Goal: Browse casually: Explore the website without a specific task or goal

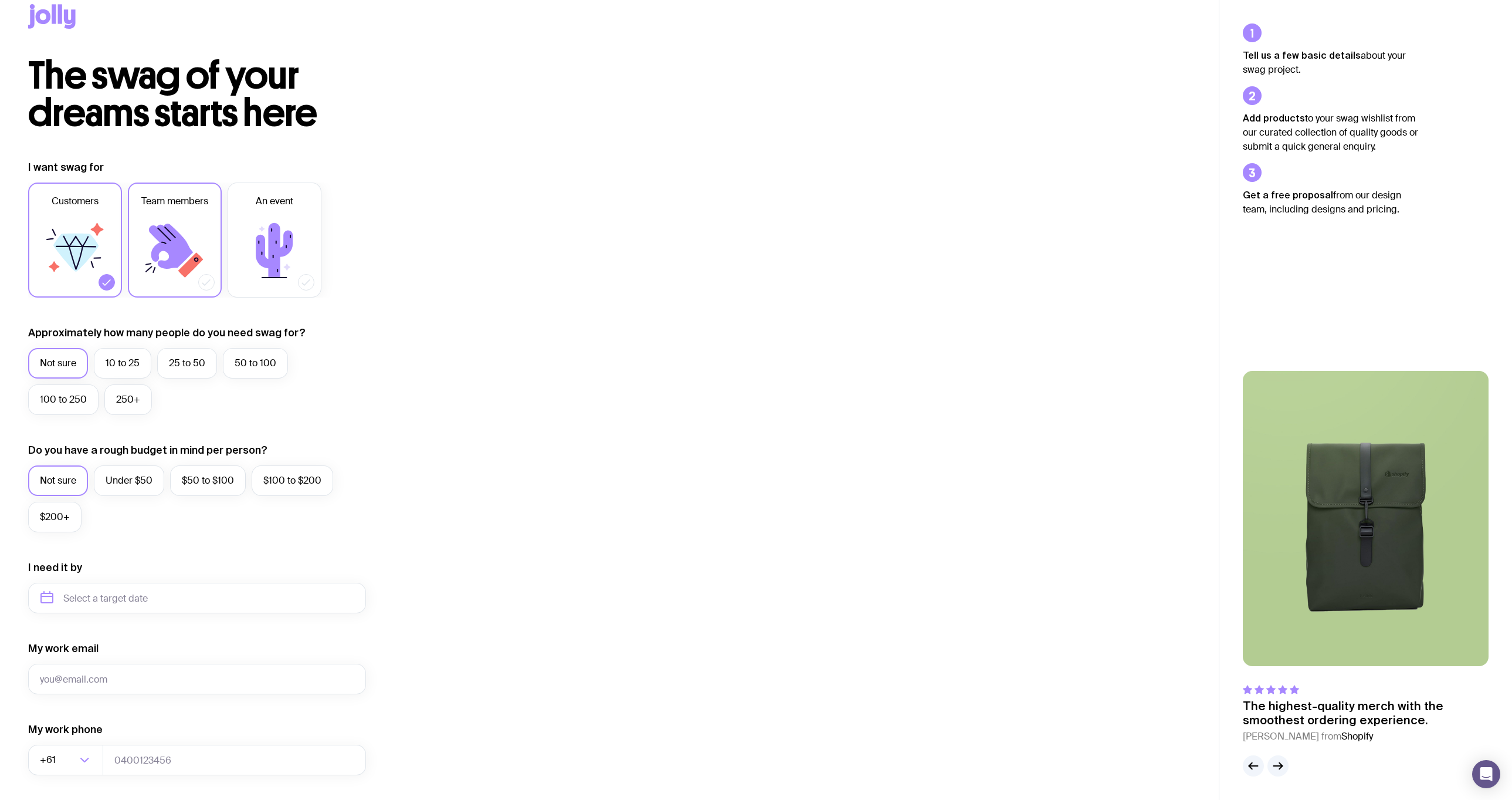
scroll to position [59, 0]
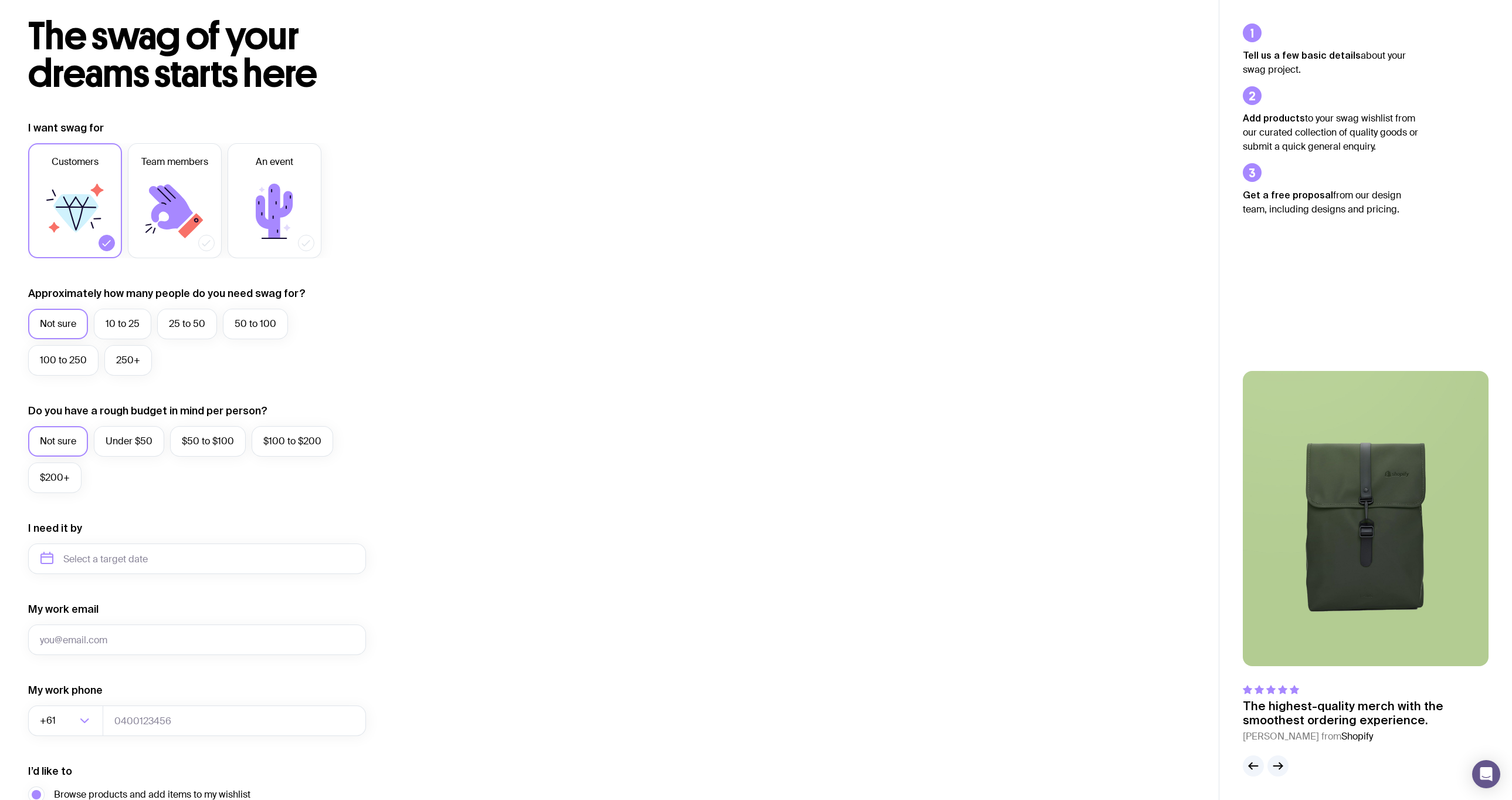
click at [154, 45] on span "The swag of your dreams starts here" at bounding box center [173, 54] width 289 height 84
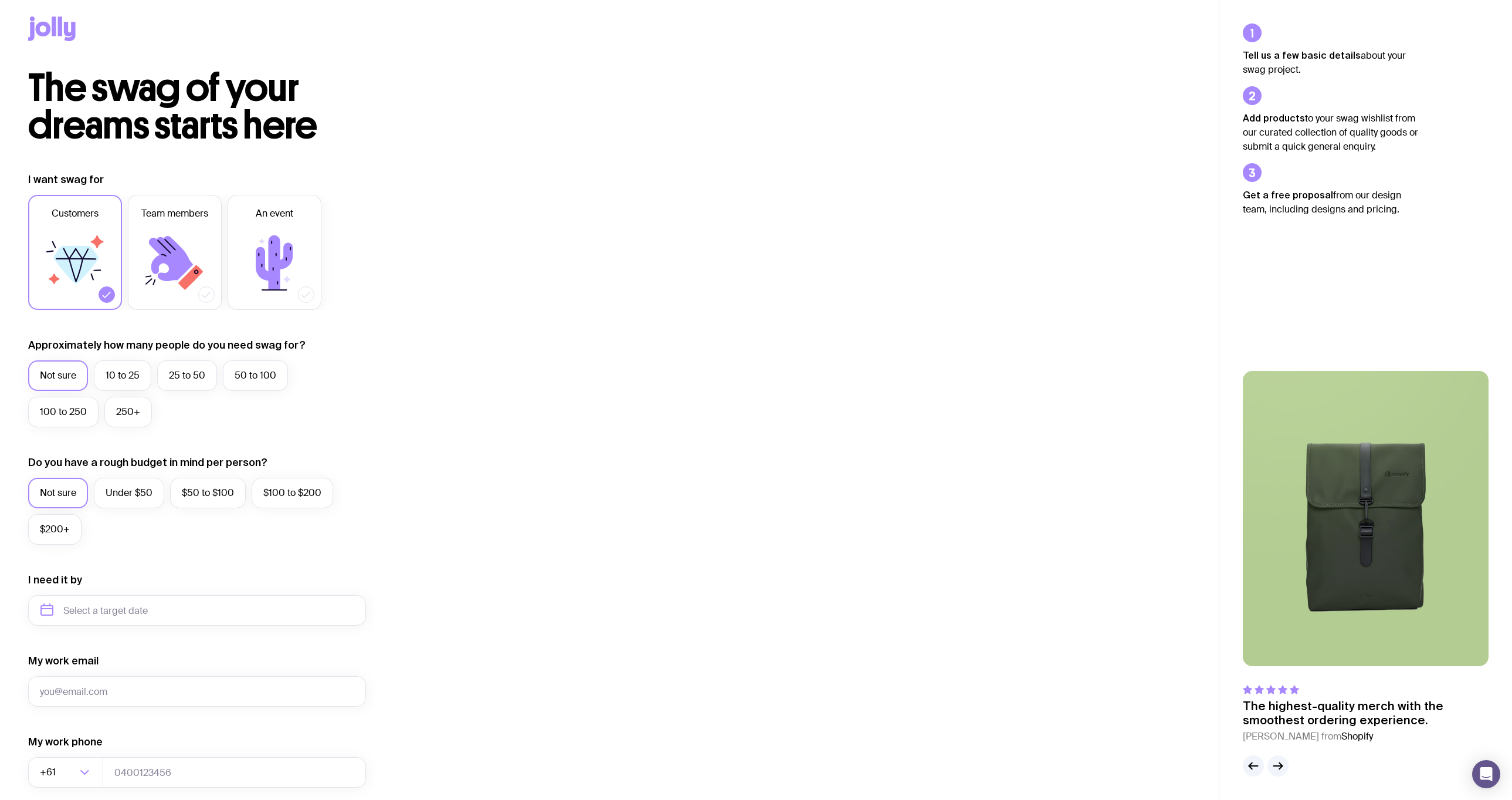
scroll to position [0, 0]
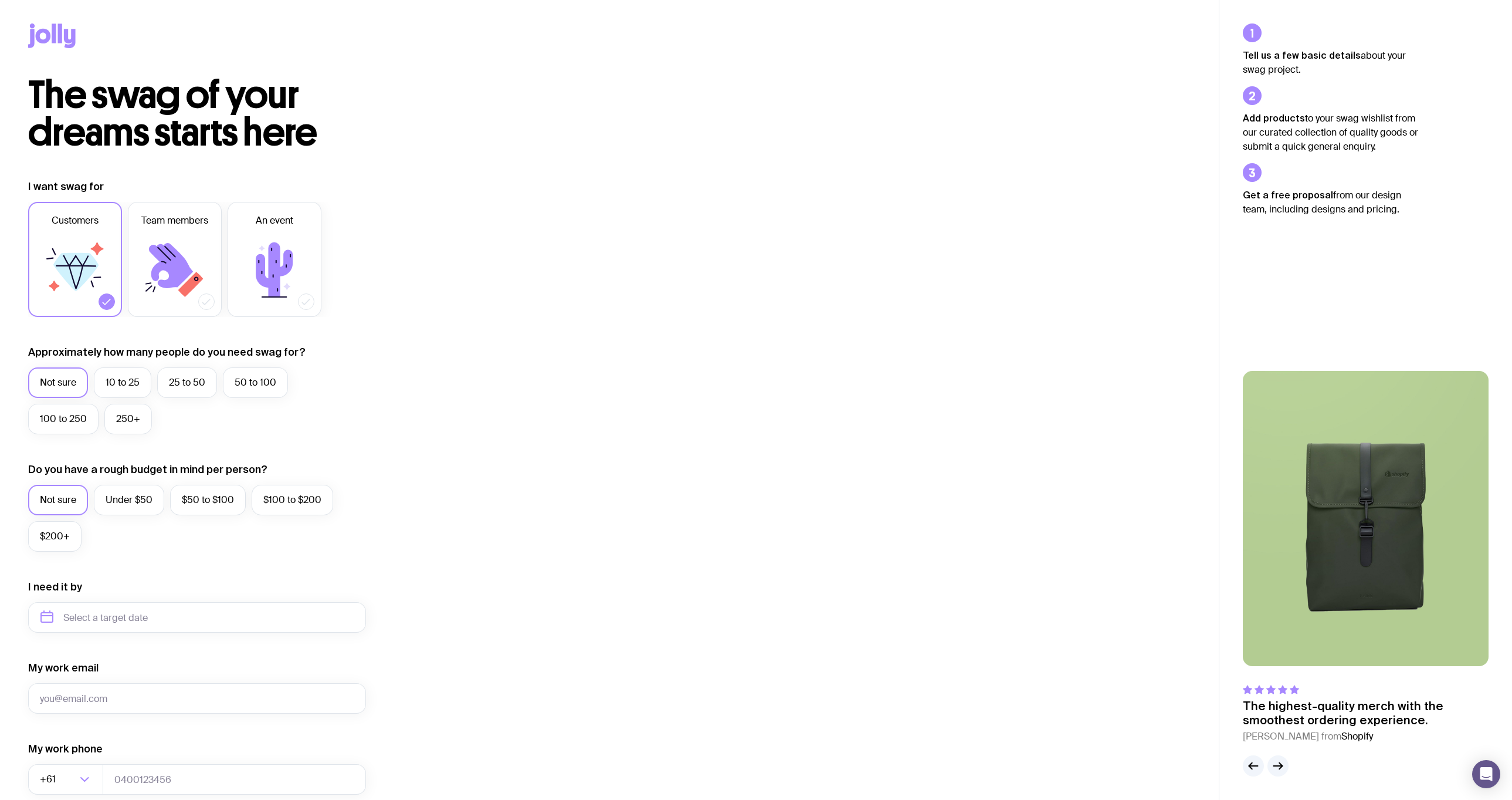
click at [38, 36] on icon at bounding box center [43, 36] width 15 height 14
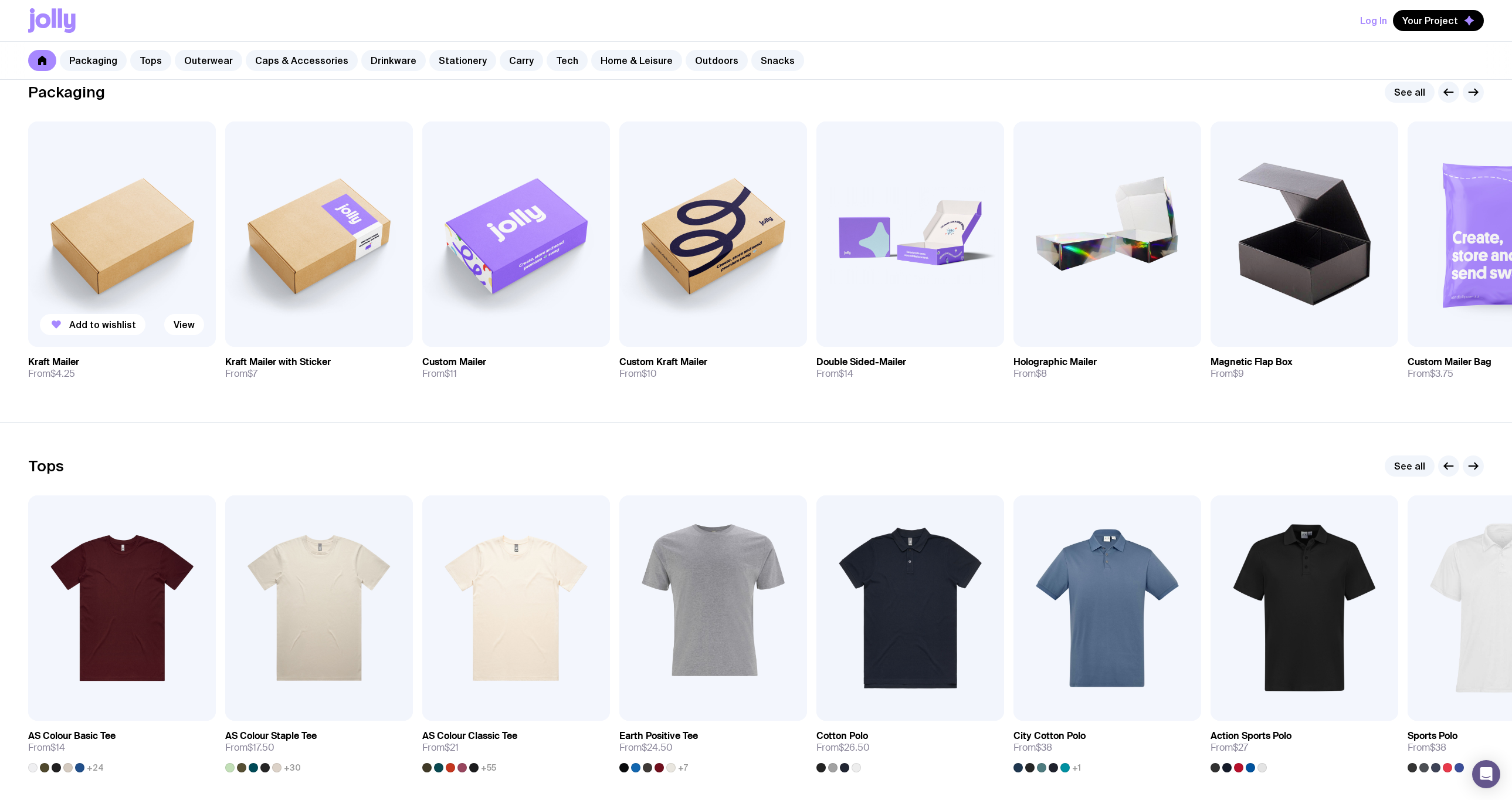
scroll to position [352, 0]
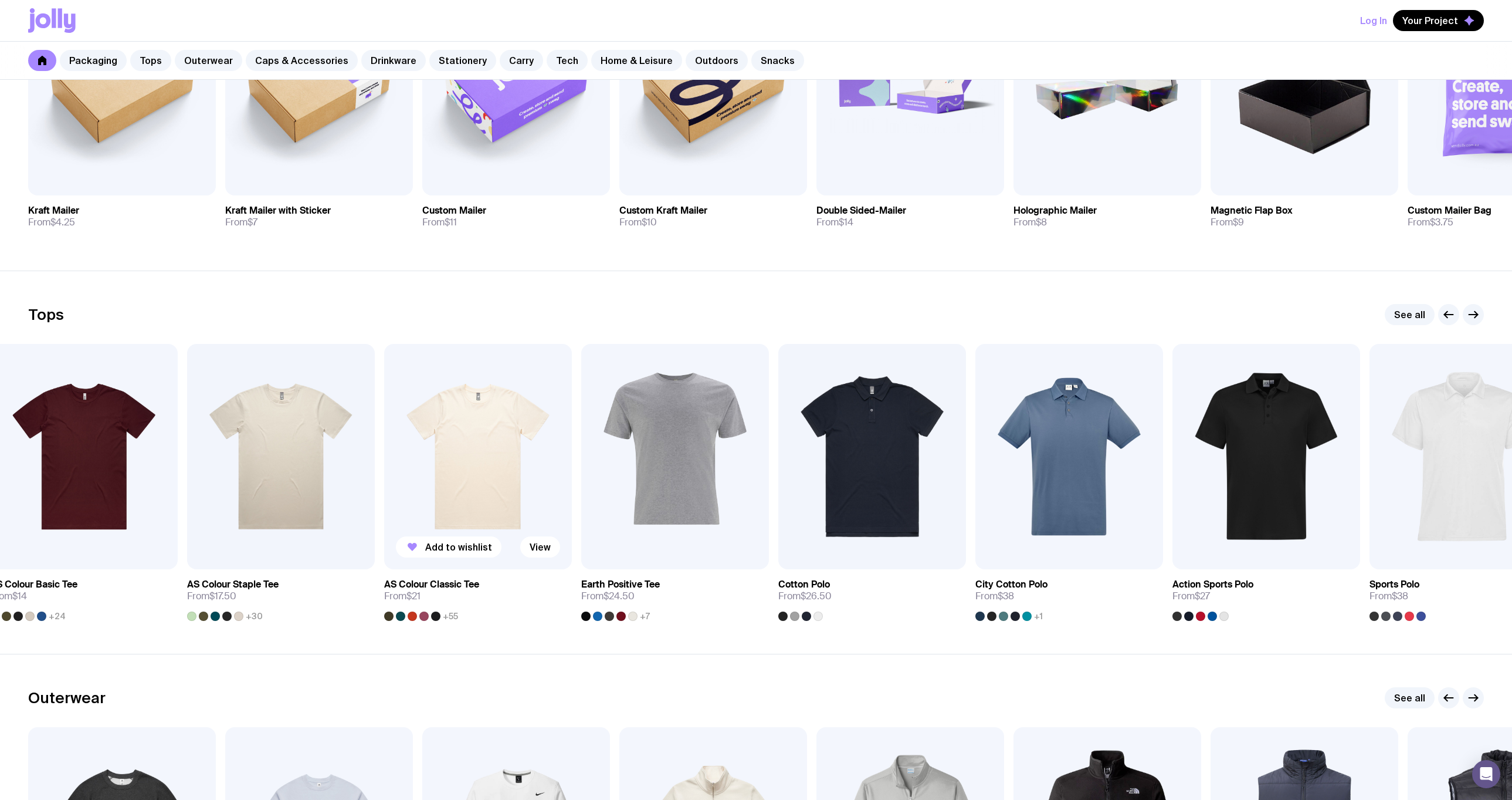
drag, startPoint x: 544, startPoint y: 465, endPoint x: 487, endPoint y: 480, distance: 58.9
click at [504, 486] on img at bounding box center [478, 456] width 188 height 225
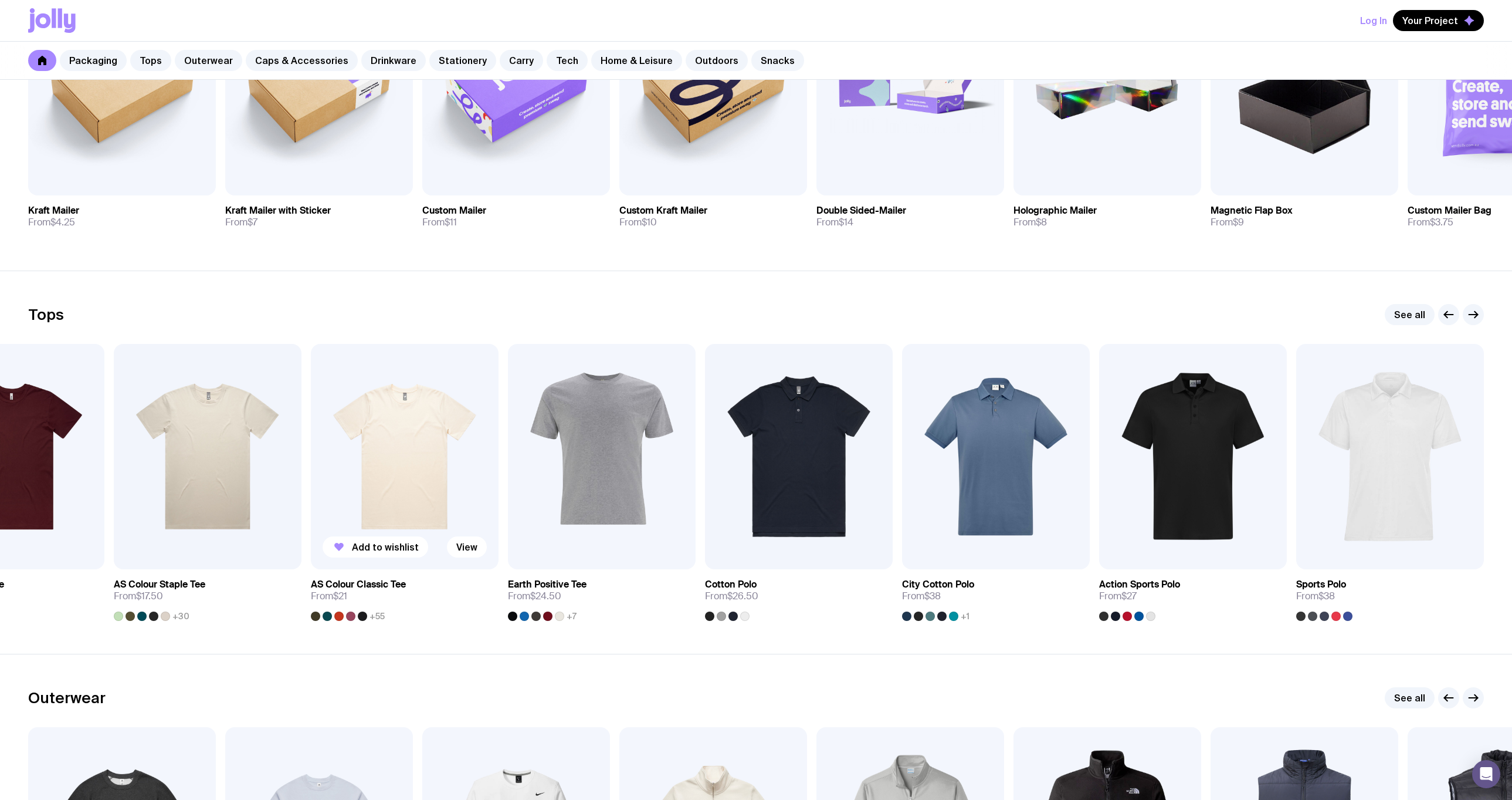
click at [325, 472] on img at bounding box center [405, 456] width 188 height 225
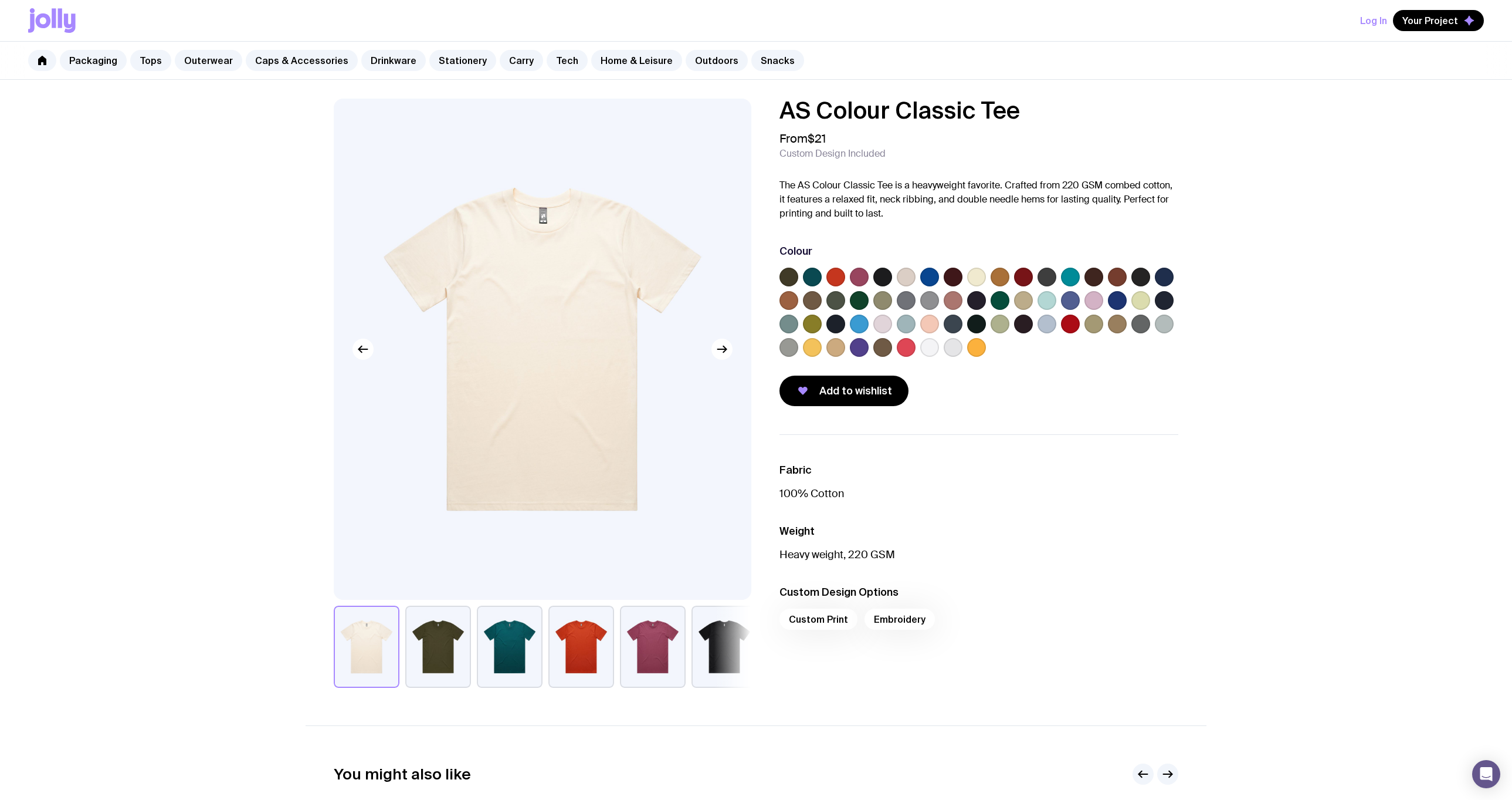
drag, startPoint x: 976, startPoint y: 325, endPoint x: 998, endPoint y: 328, distance: 22.2
click at [977, 325] on label at bounding box center [977, 324] width 19 height 19
click at [0, 0] on input "radio" at bounding box center [0, 0] width 0 height 0
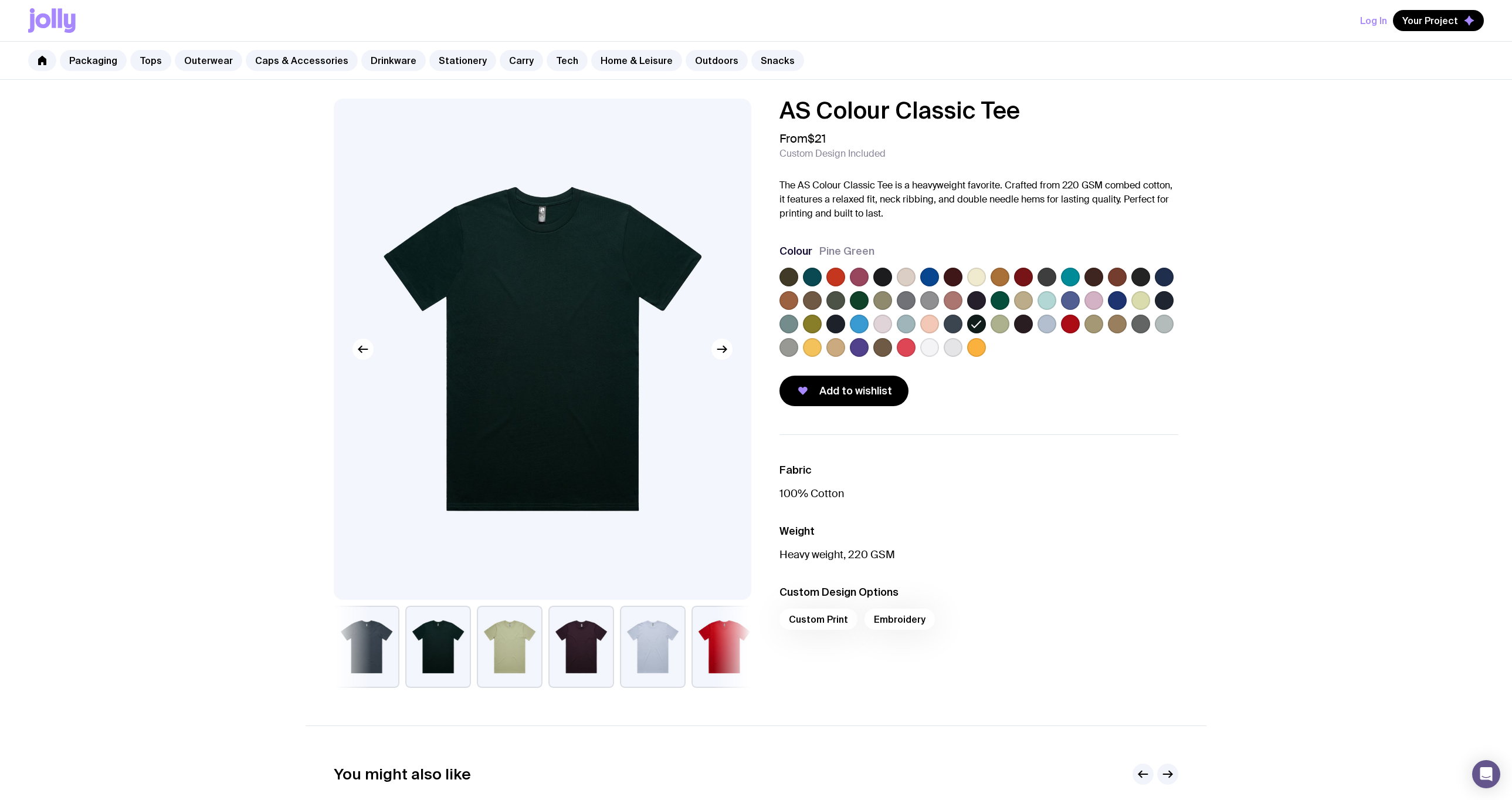
click at [1023, 325] on label at bounding box center [1024, 324] width 19 height 19
click at [0, 0] on input "radio" at bounding box center [0, 0] width 0 height 0
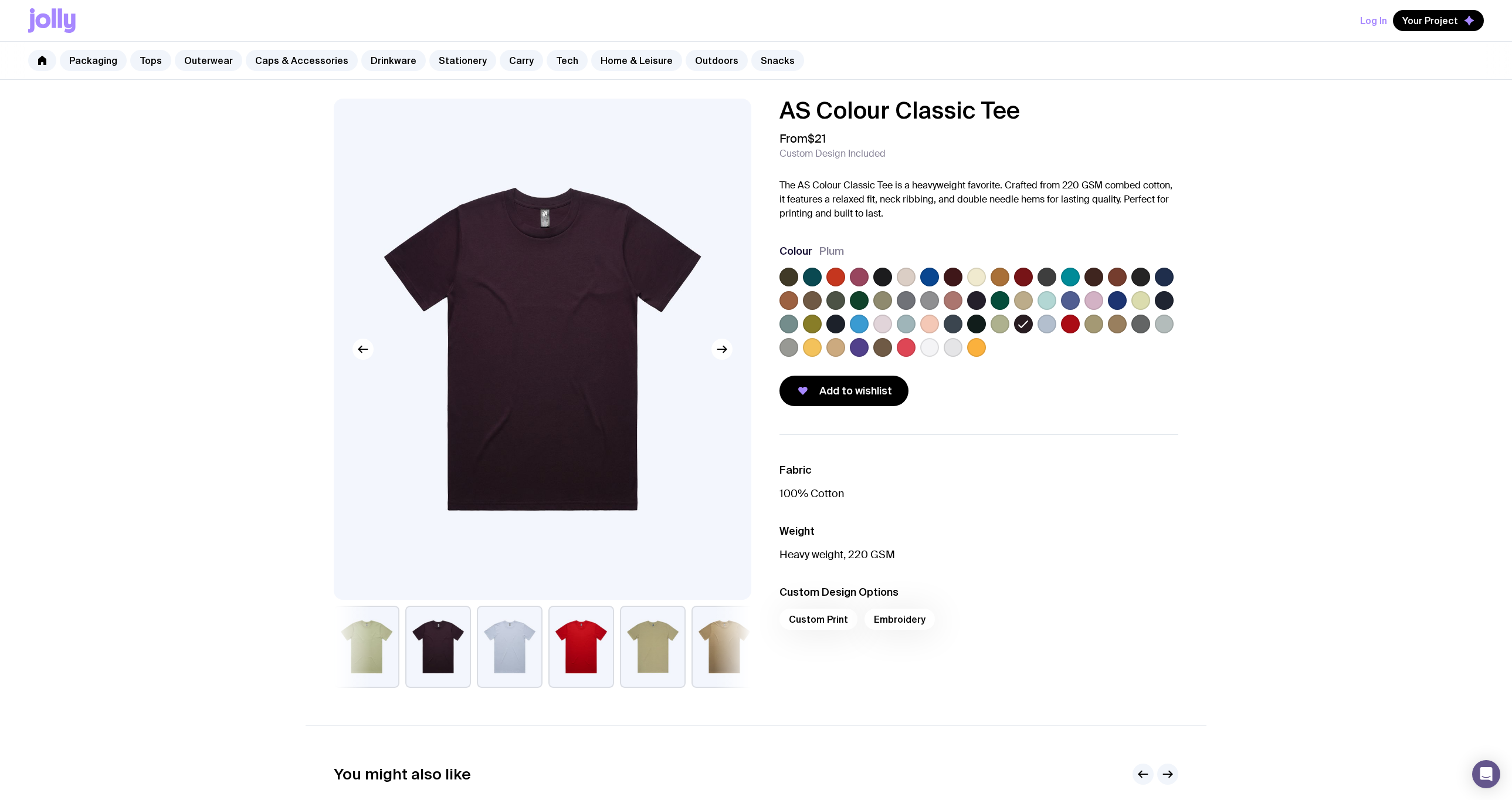
click at [981, 317] on label at bounding box center [977, 324] width 19 height 19
click at [0, 0] on input "radio" at bounding box center [0, 0] width 0 height 0
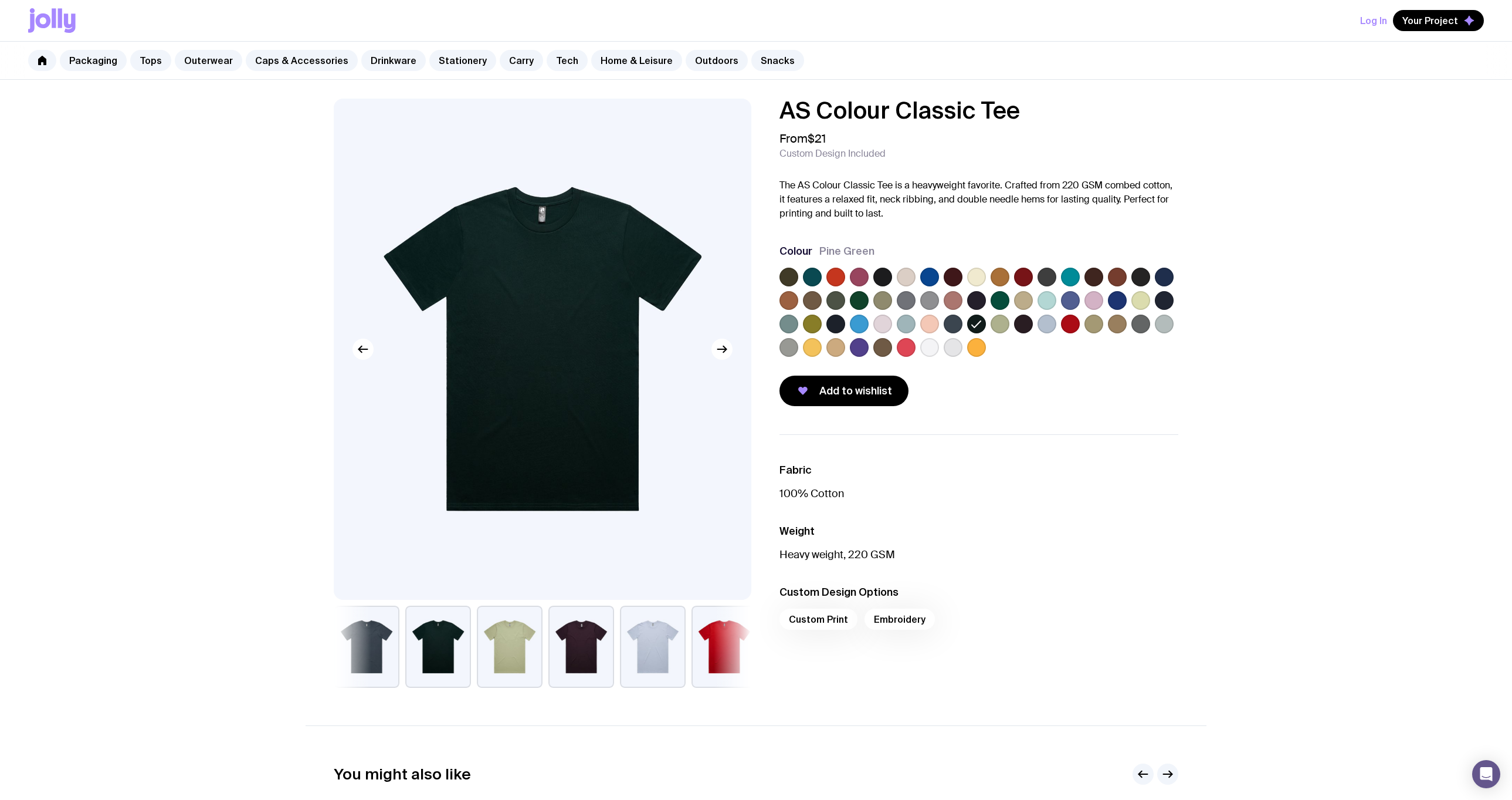
drag, startPoint x: 788, startPoint y: 280, endPoint x: 797, endPoint y: 280, distance: 9.0
click at [789, 280] on label at bounding box center [789, 277] width 19 height 19
click at [0, 0] on input "radio" at bounding box center [0, 0] width 0 height 0
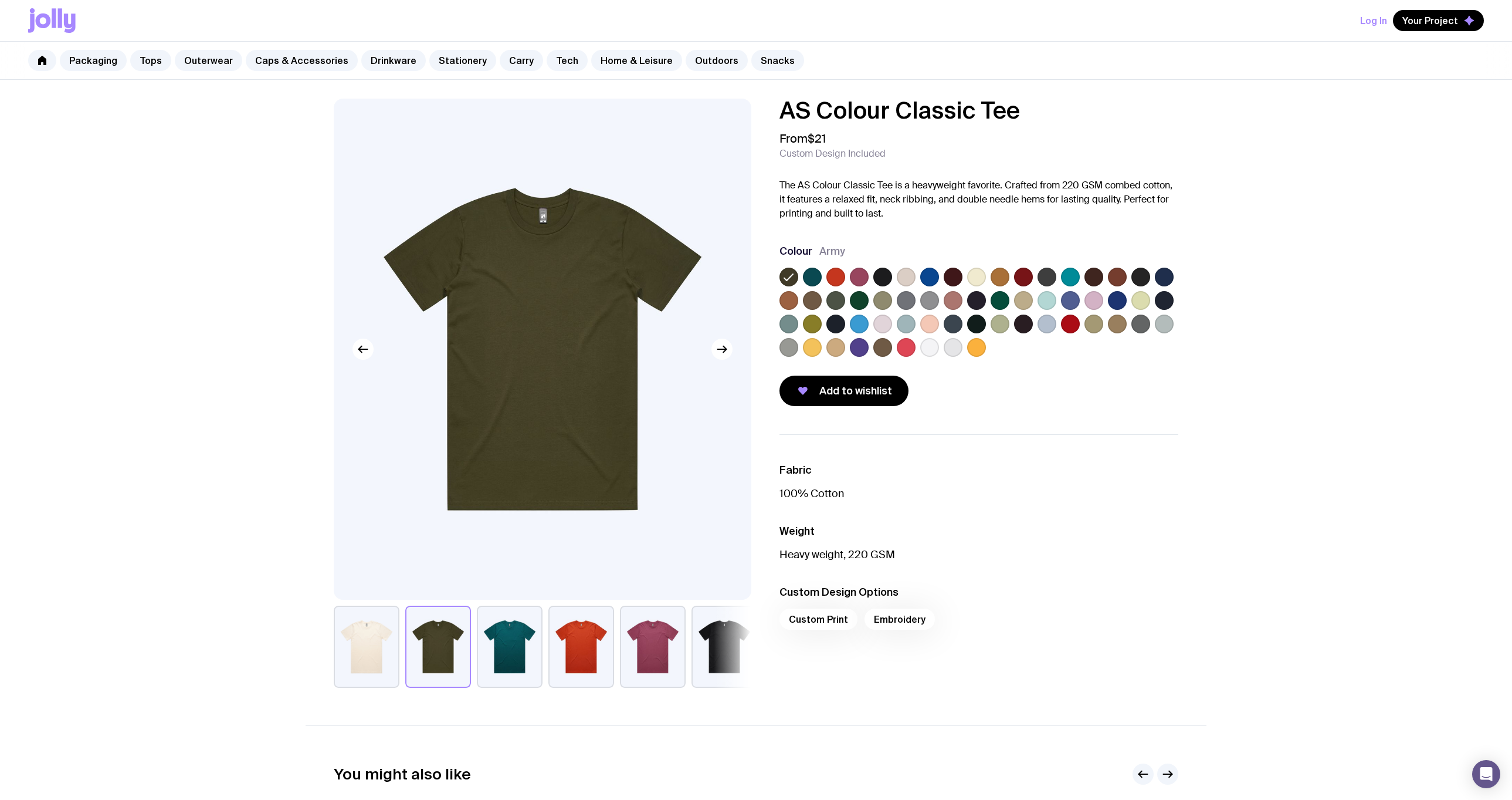
click at [889, 275] on label at bounding box center [883, 277] width 19 height 19
click at [0, 0] on input "radio" at bounding box center [0, 0] width 0 height 0
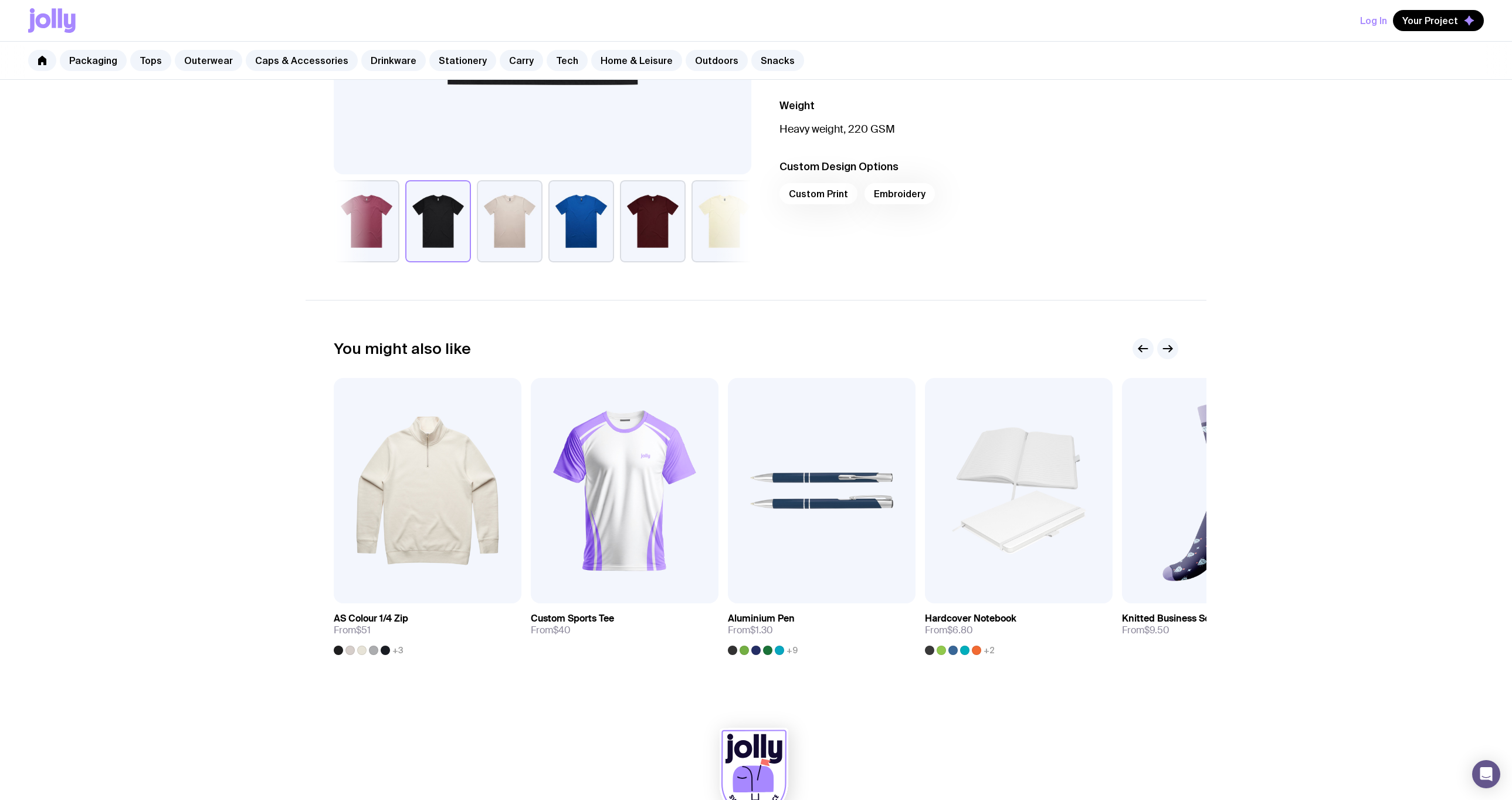
scroll to position [231, 0]
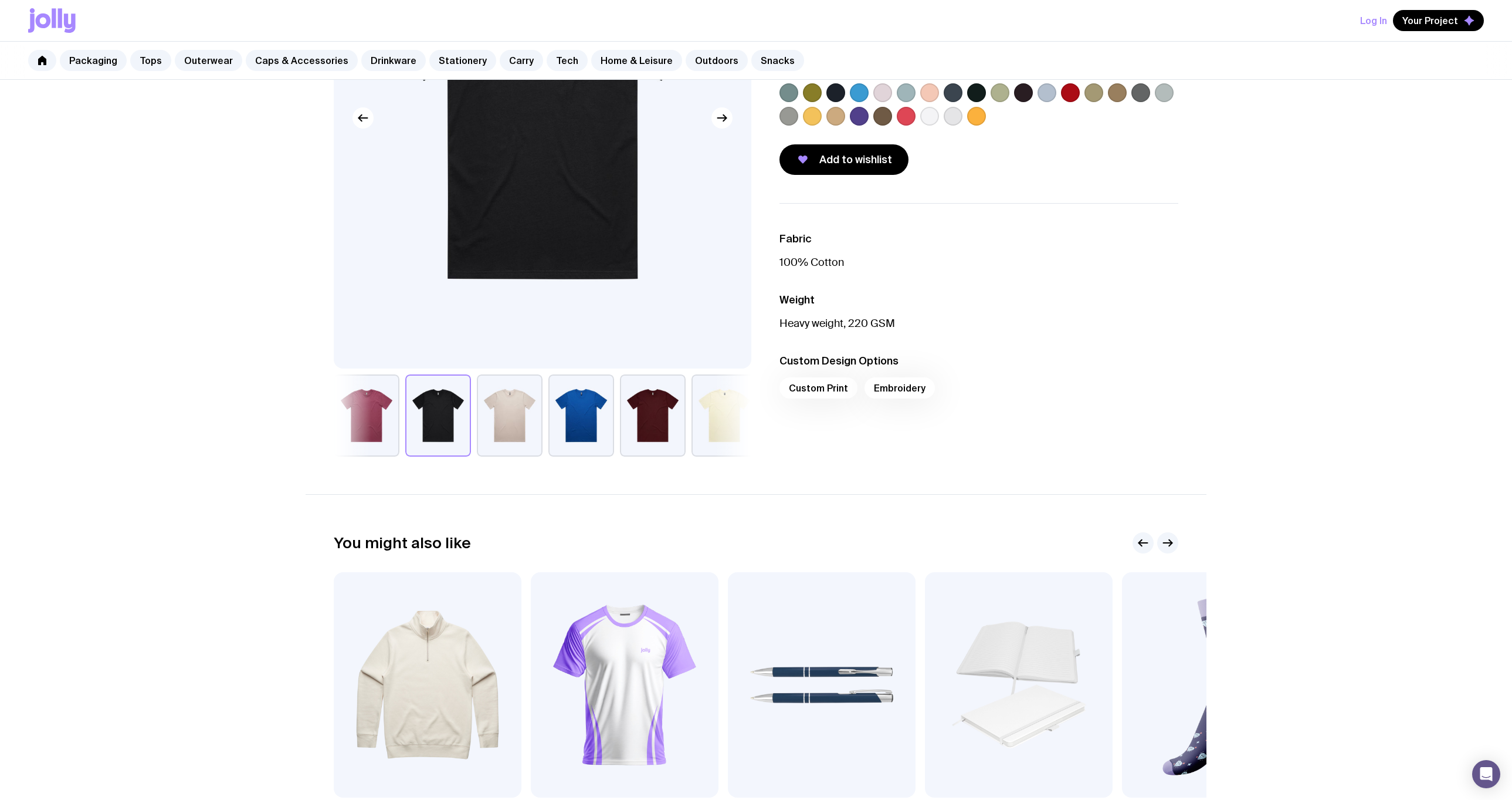
click at [829, 390] on div "Custom Print Embroidery" at bounding box center [979, 391] width 399 height 28
drag, startPoint x: 829, startPoint y: 390, endPoint x: 815, endPoint y: 424, distance: 36.8
click at [828, 390] on div "Custom Print Embroidery" at bounding box center [979, 391] width 399 height 28
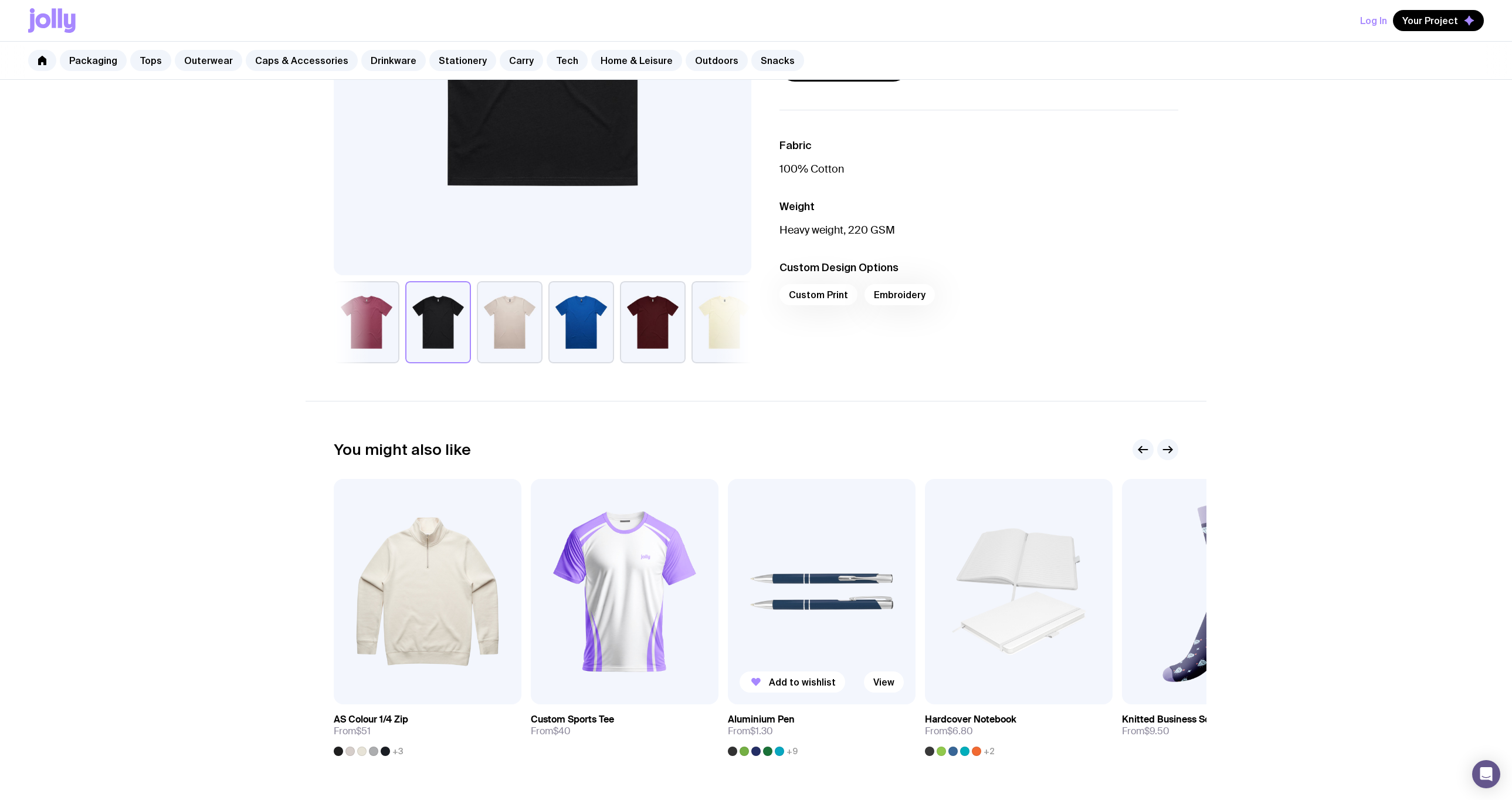
scroll to position [466, 0]
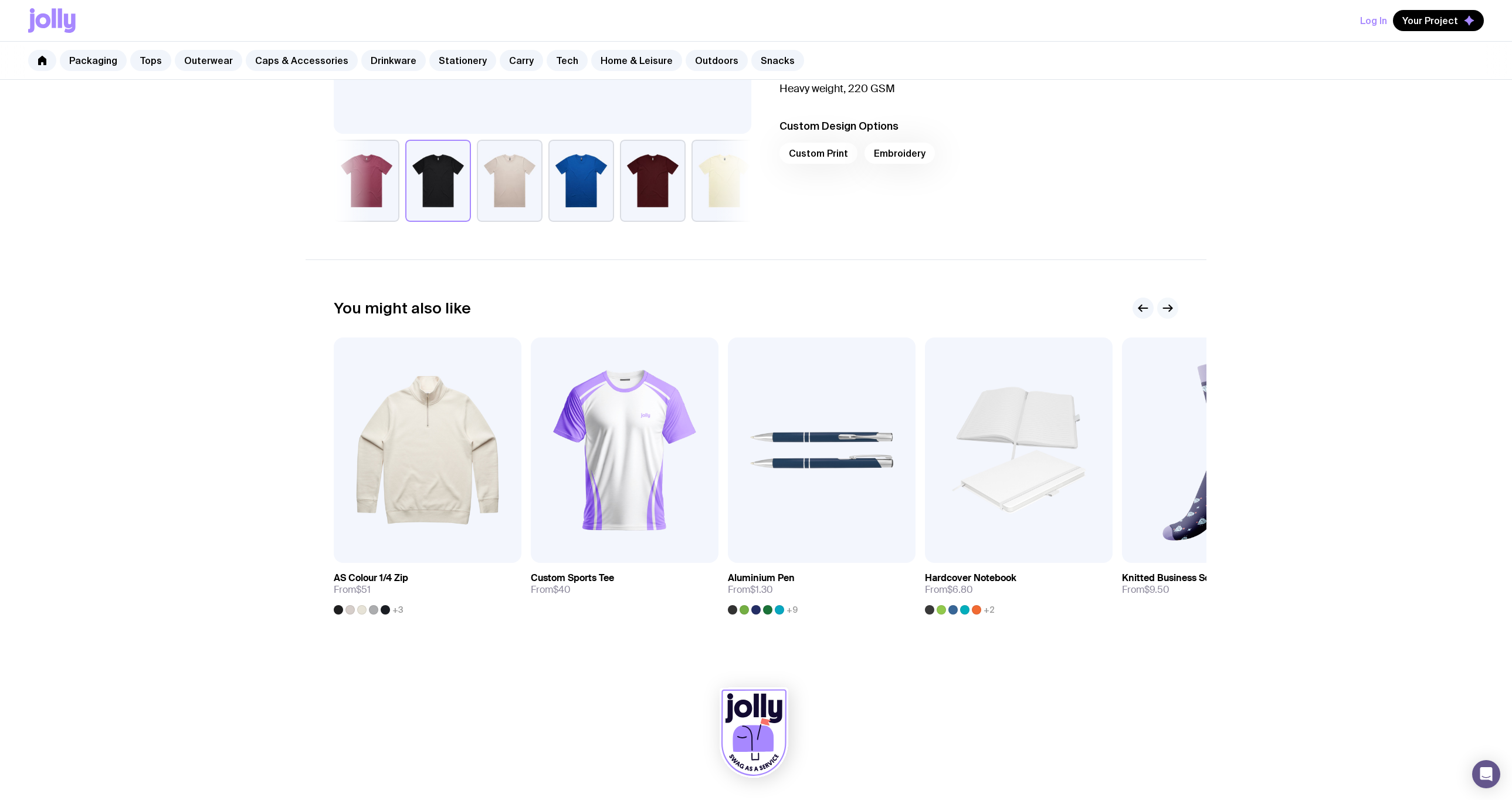
click at [1165, 307] on icon "button" at bounding box center [1168, 308] width 14 height 14
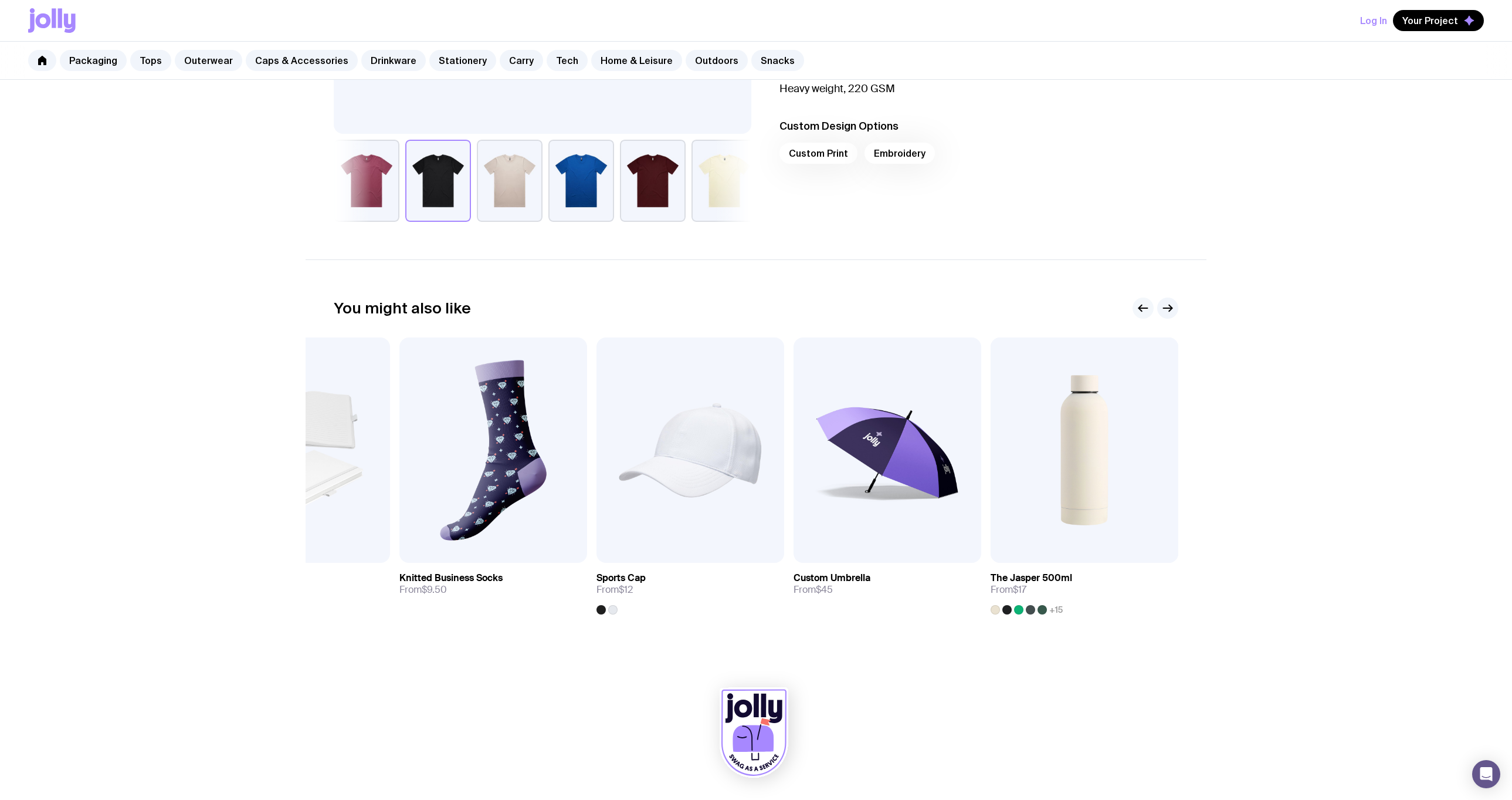
click at [1146, 305] on icon "button" at bounding box center [1143, 308] width 14 height 14
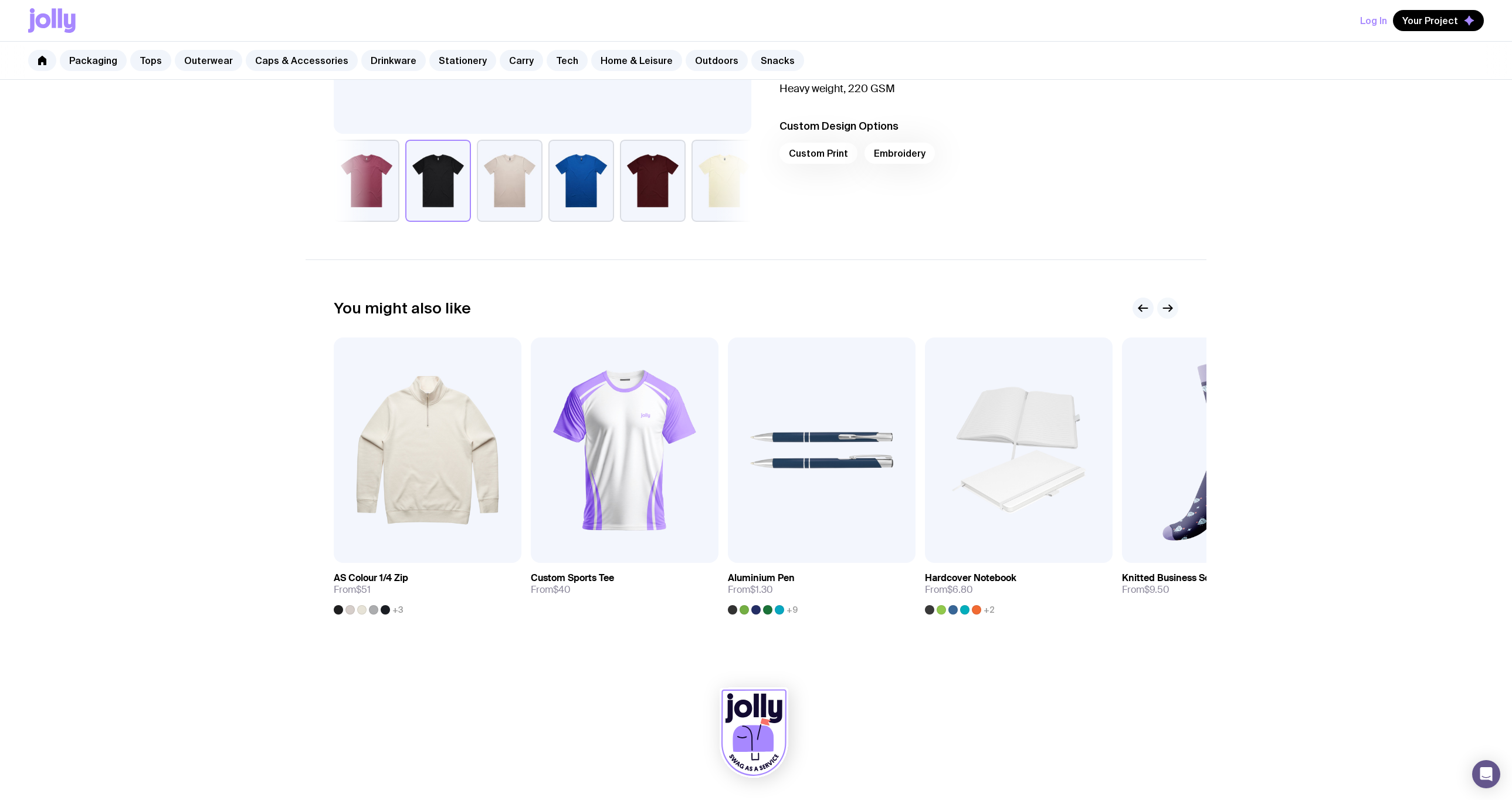
click at [1169, 310] on icon "button" at bounding box center [1168, 308] width 14 height 14
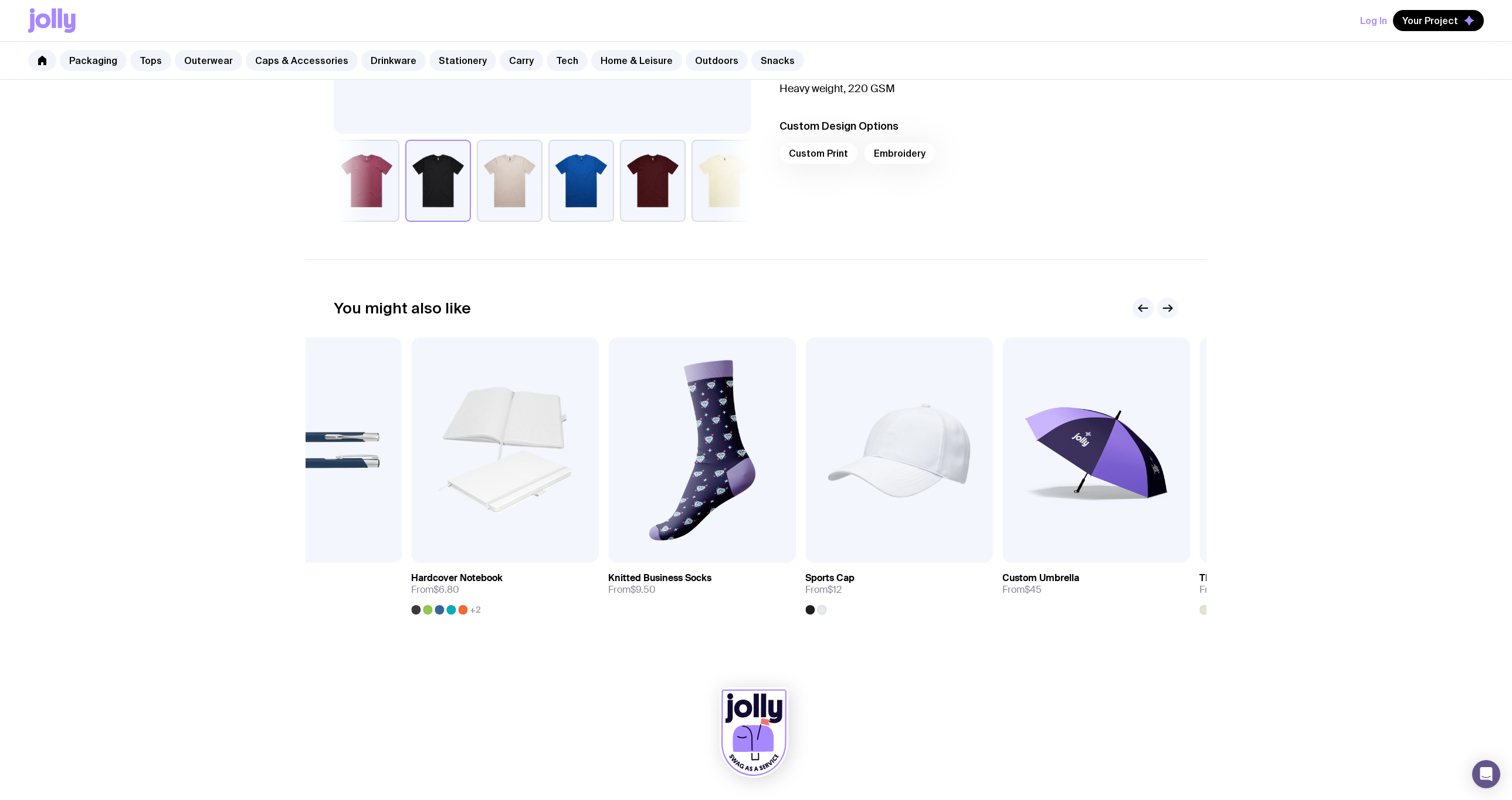
click at [1169, 309] on icon "button" at bounding box center [1168, 308] width 14 height 14
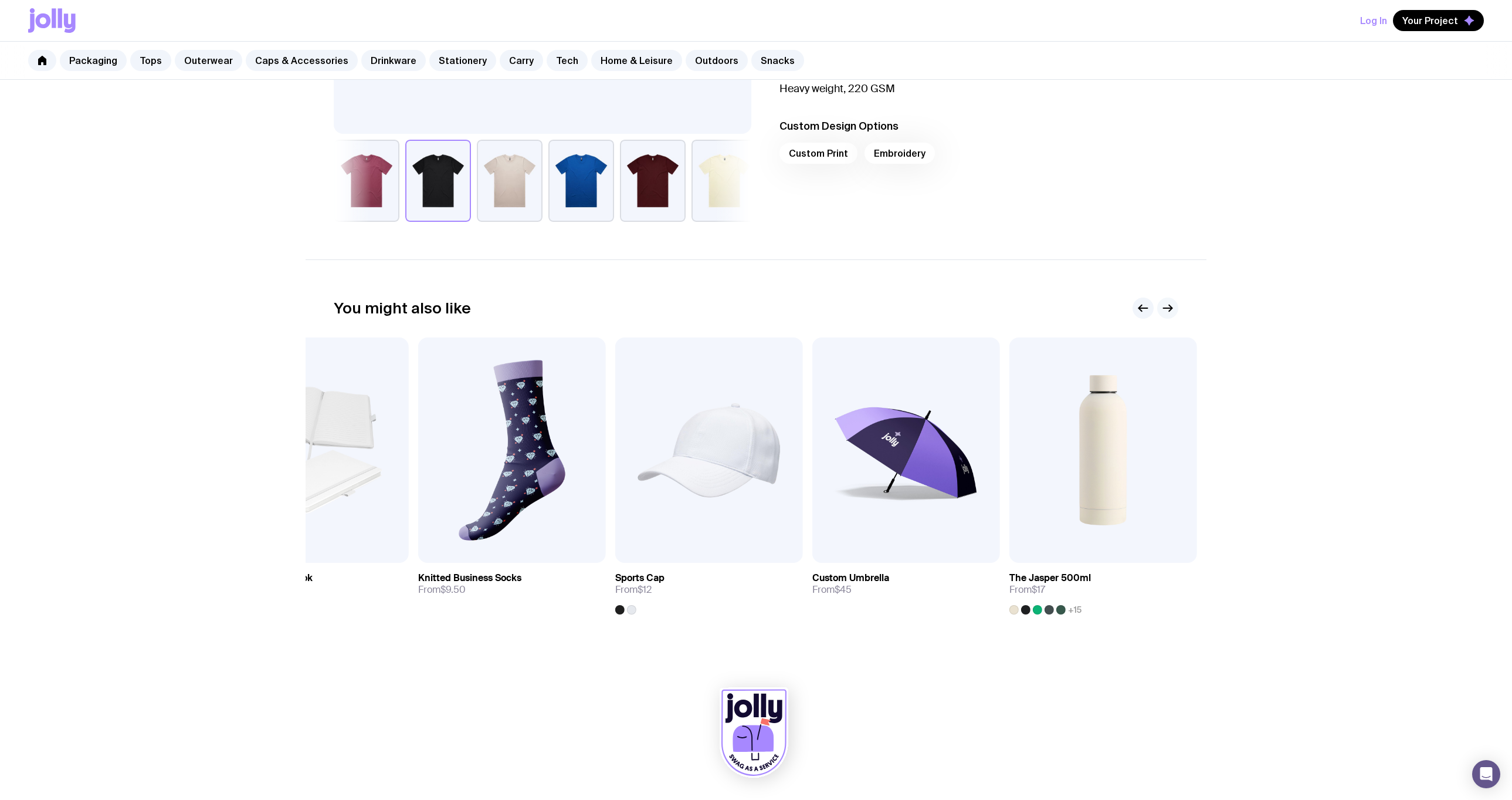
click at [1169, 309] on icon "button" at bounding box center [1168, 308] width 14 height 14
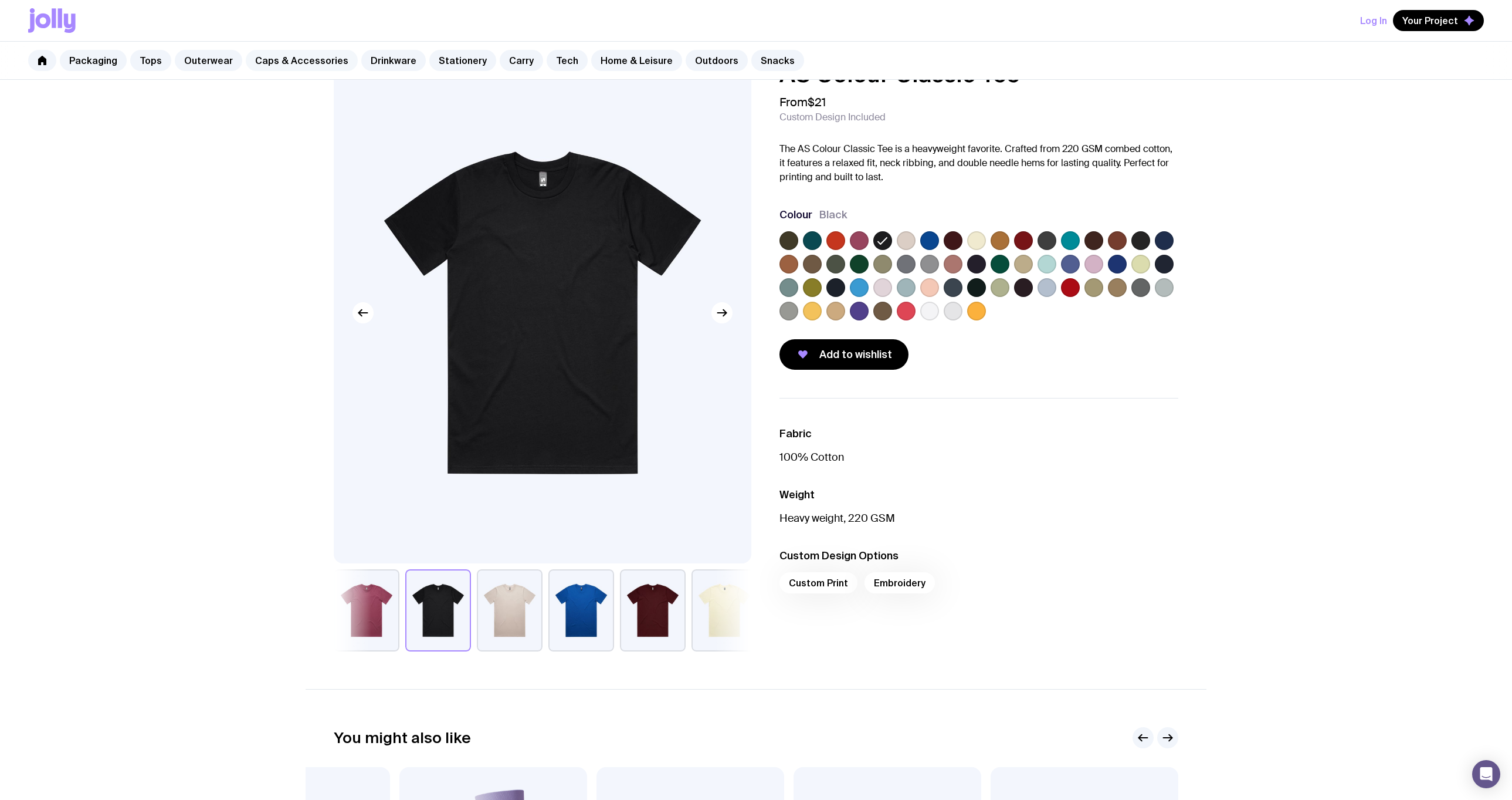
scroll to position [0, 0]
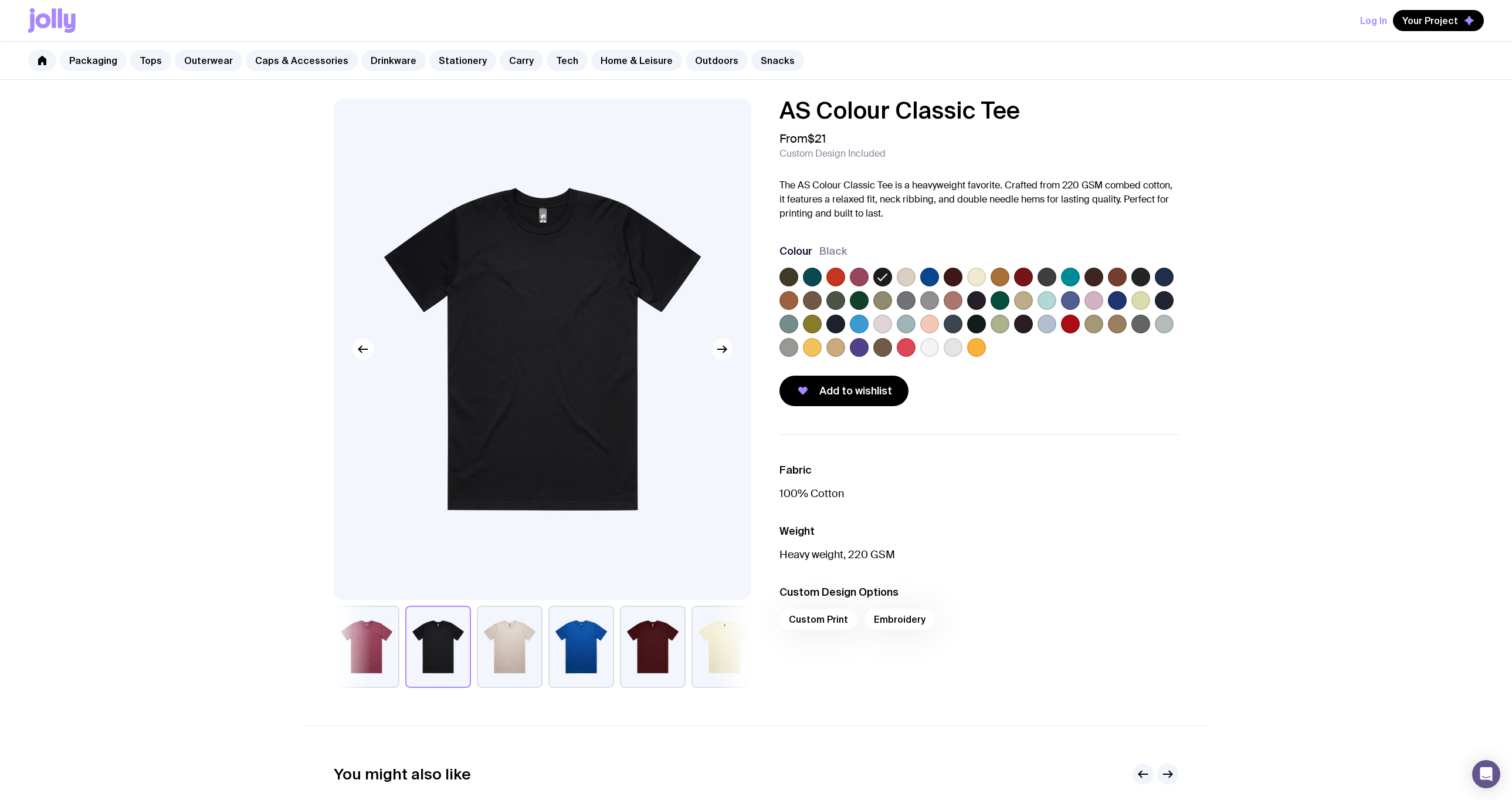
click at [89, 61] on link "Packaging" at bounding box center [93, 61] width 67 height 21
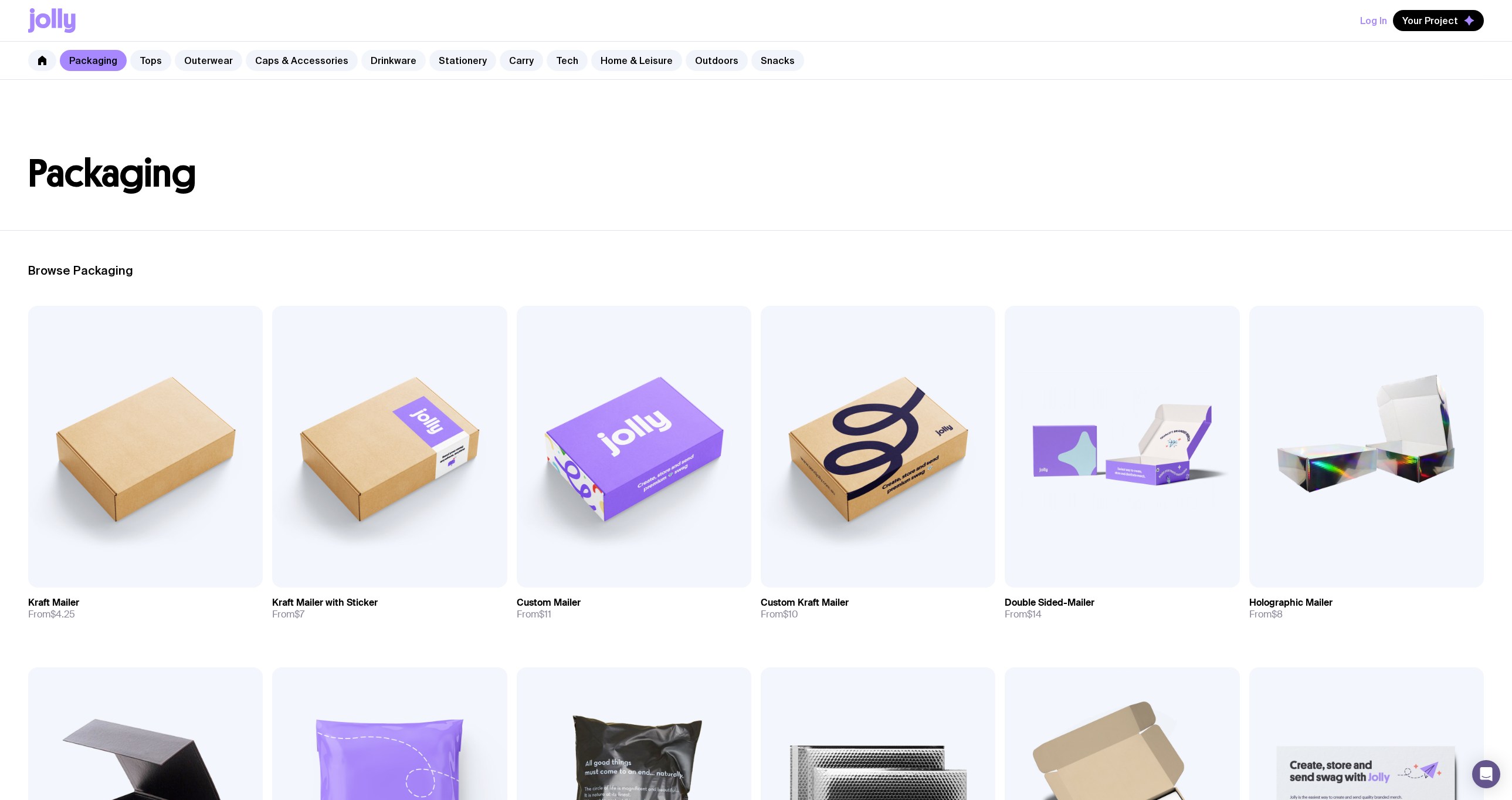
click at [398, 55] on link "Drinkware" at bounding box center [393, 61] width 64 height 21
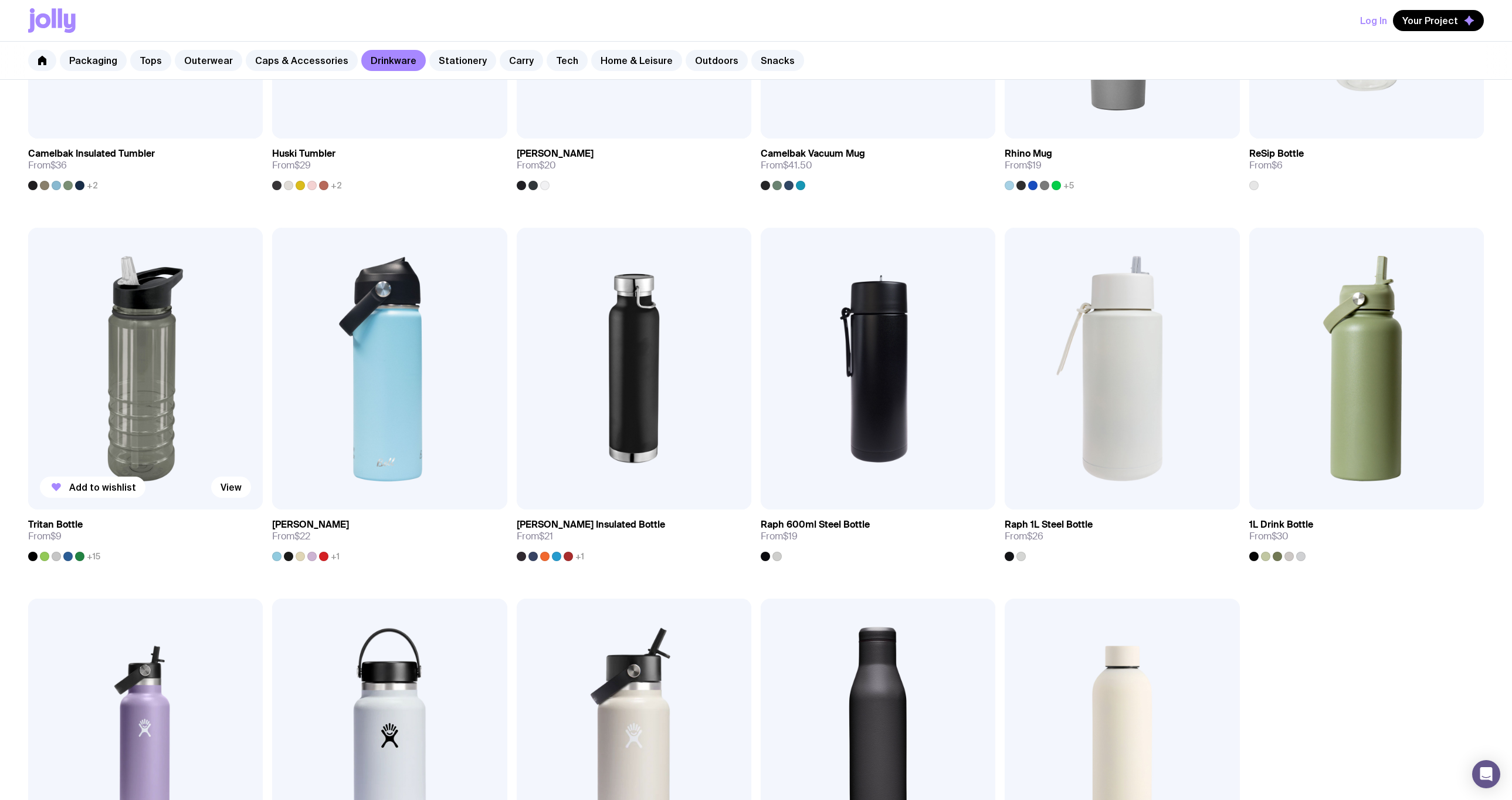
scroll to position [821, 0]
drag, startPoint x: 74, startPoint y: 528, endPoint x: 23, endPoint y: 523, distance: 51.2
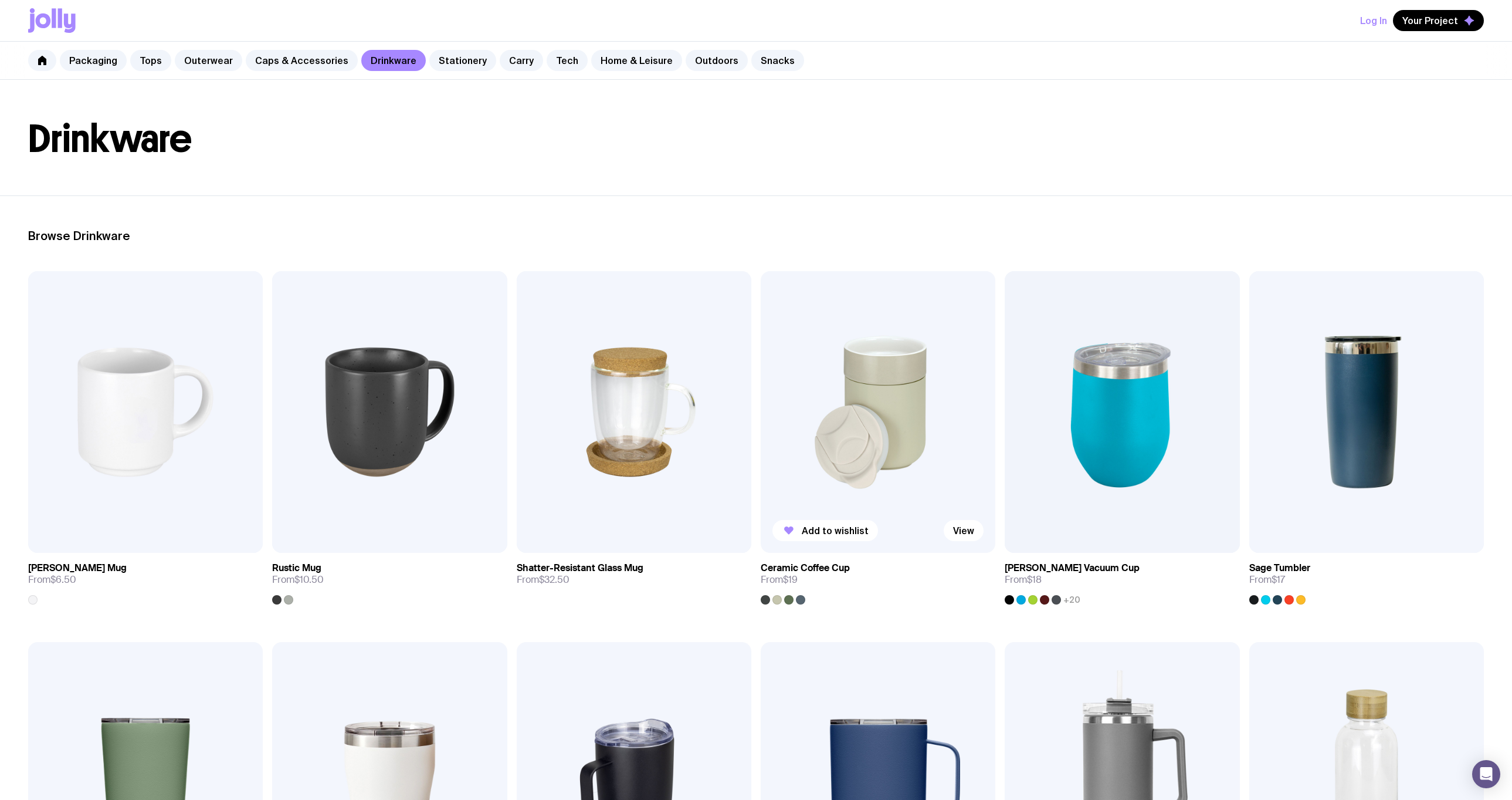
scroll to position [0, 0]
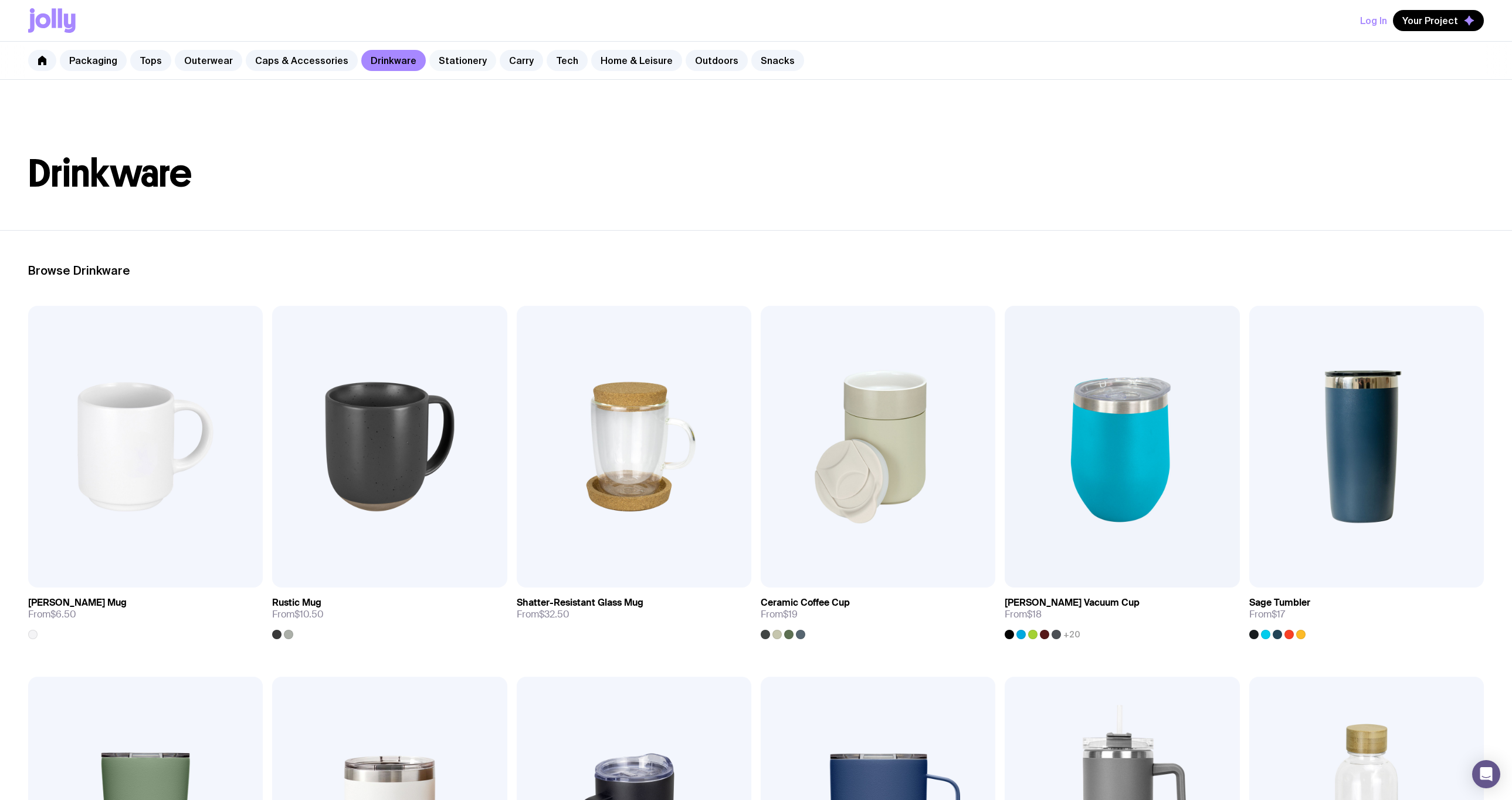
click at [461, 65] on link "Stationery" at bounding box center [463, 61] width 67 height 21
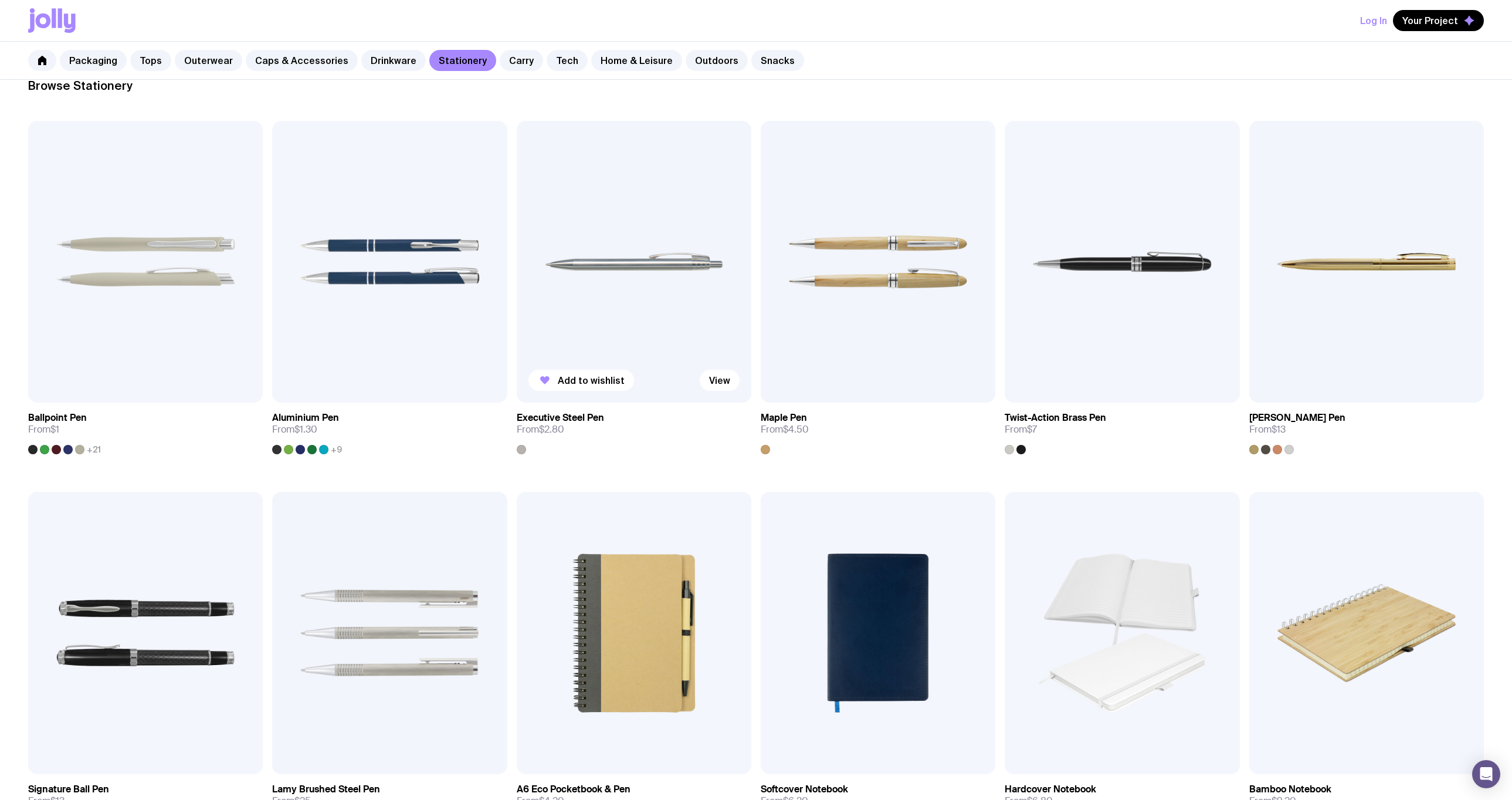
scroll to position [165, 0]
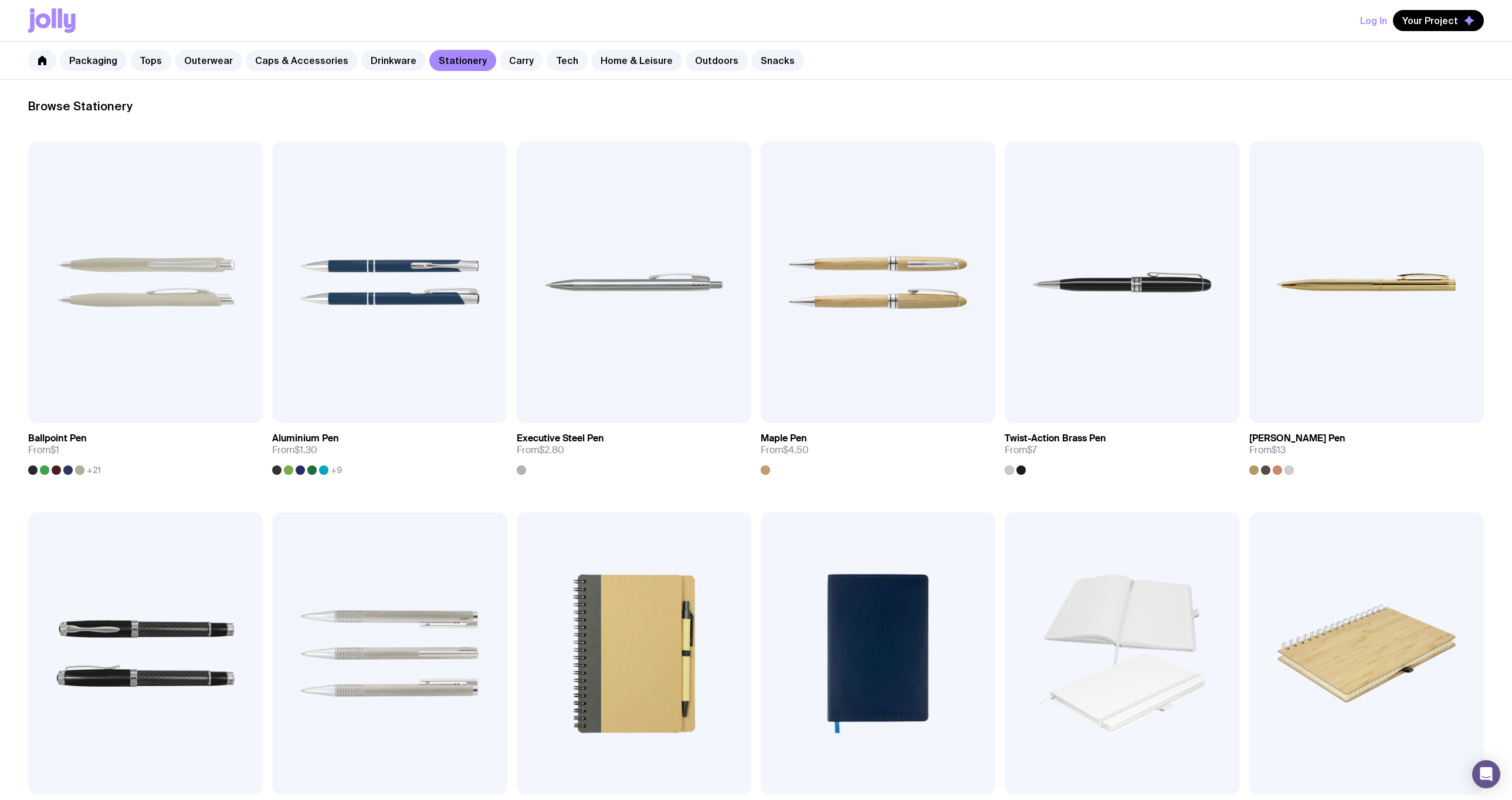
click at [504, 59] on link "Carry" at bounding box center [521, 61] width 43 height 21
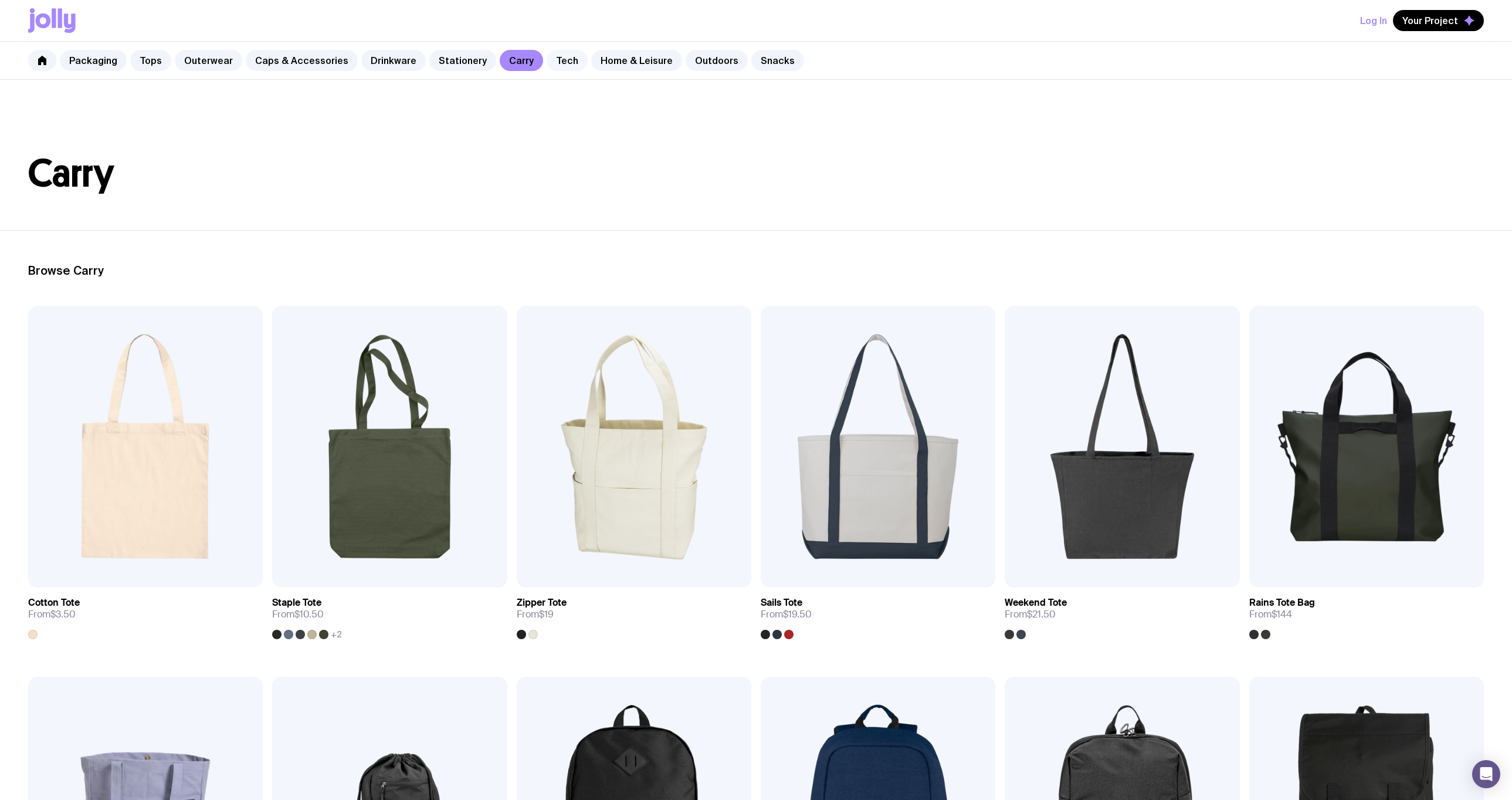
click at [553, 62] on link "Tech" at bounding box center [567, 61] width 41 height 21
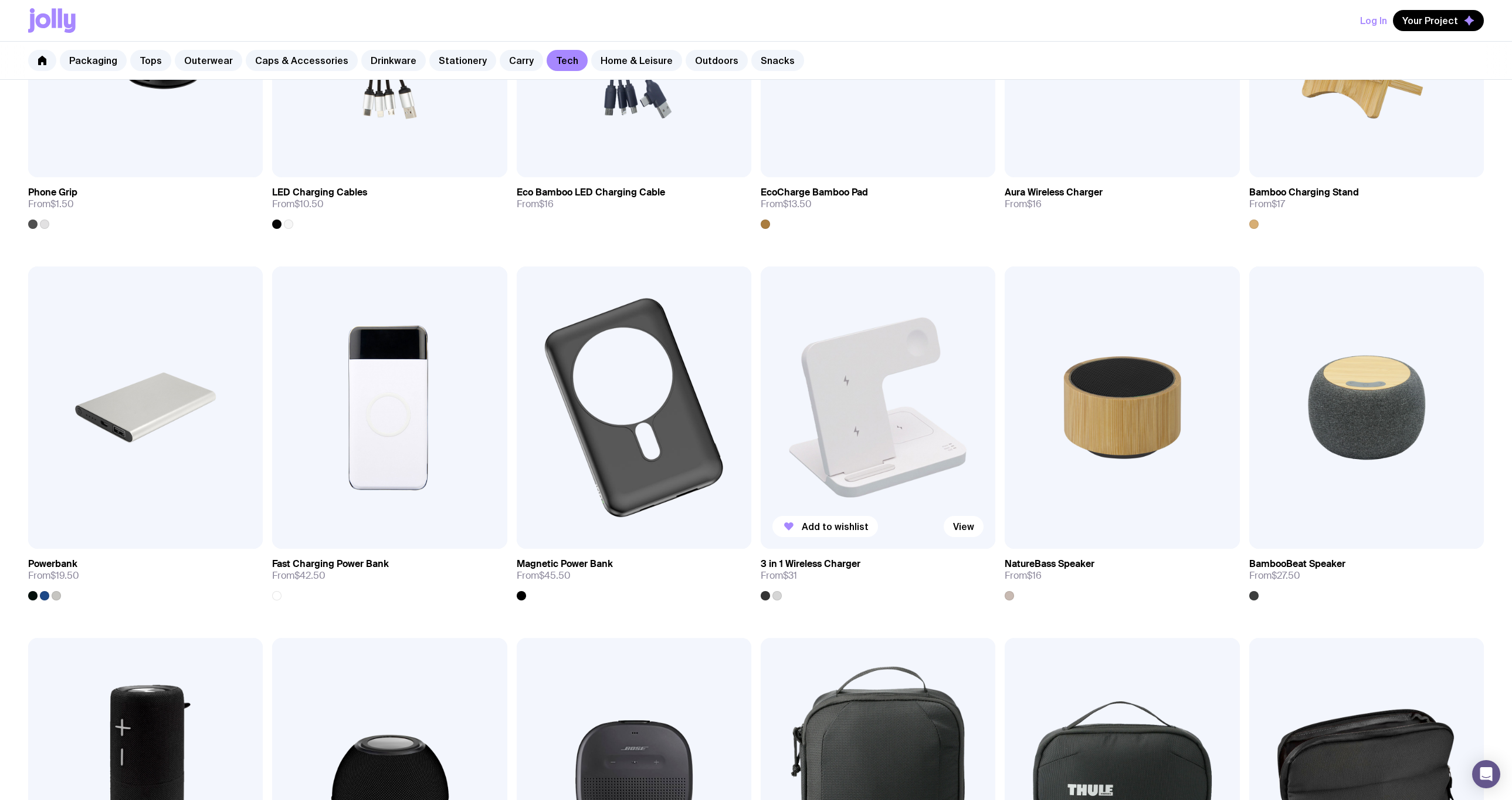
scroll to position [410, 0]
click at [1122, 406] on img at bounding box center [1122, 407] width 234 height 282
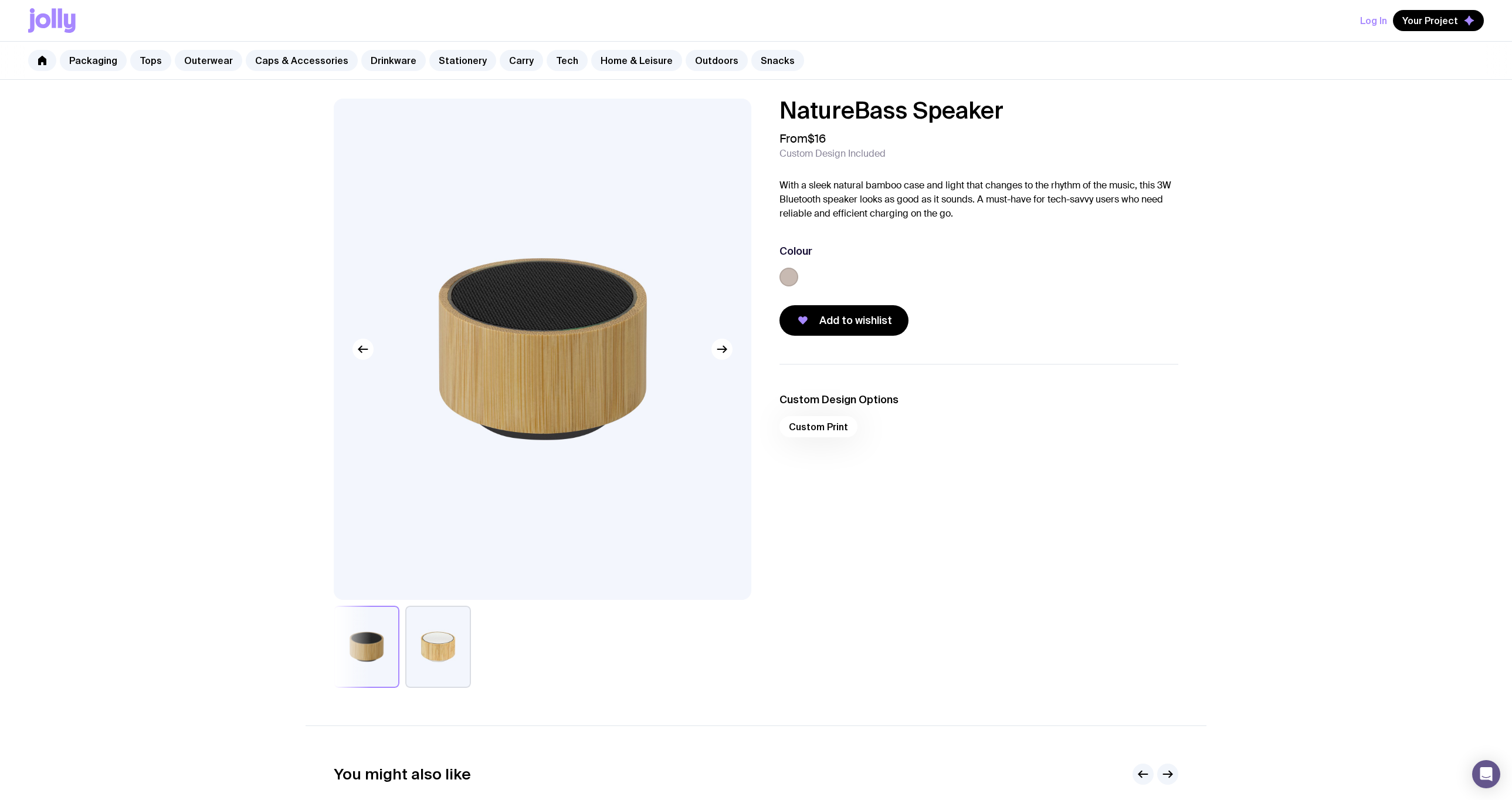
click at [445, 655] on button "button" at bounding box center [438, 646] width 66 height 82
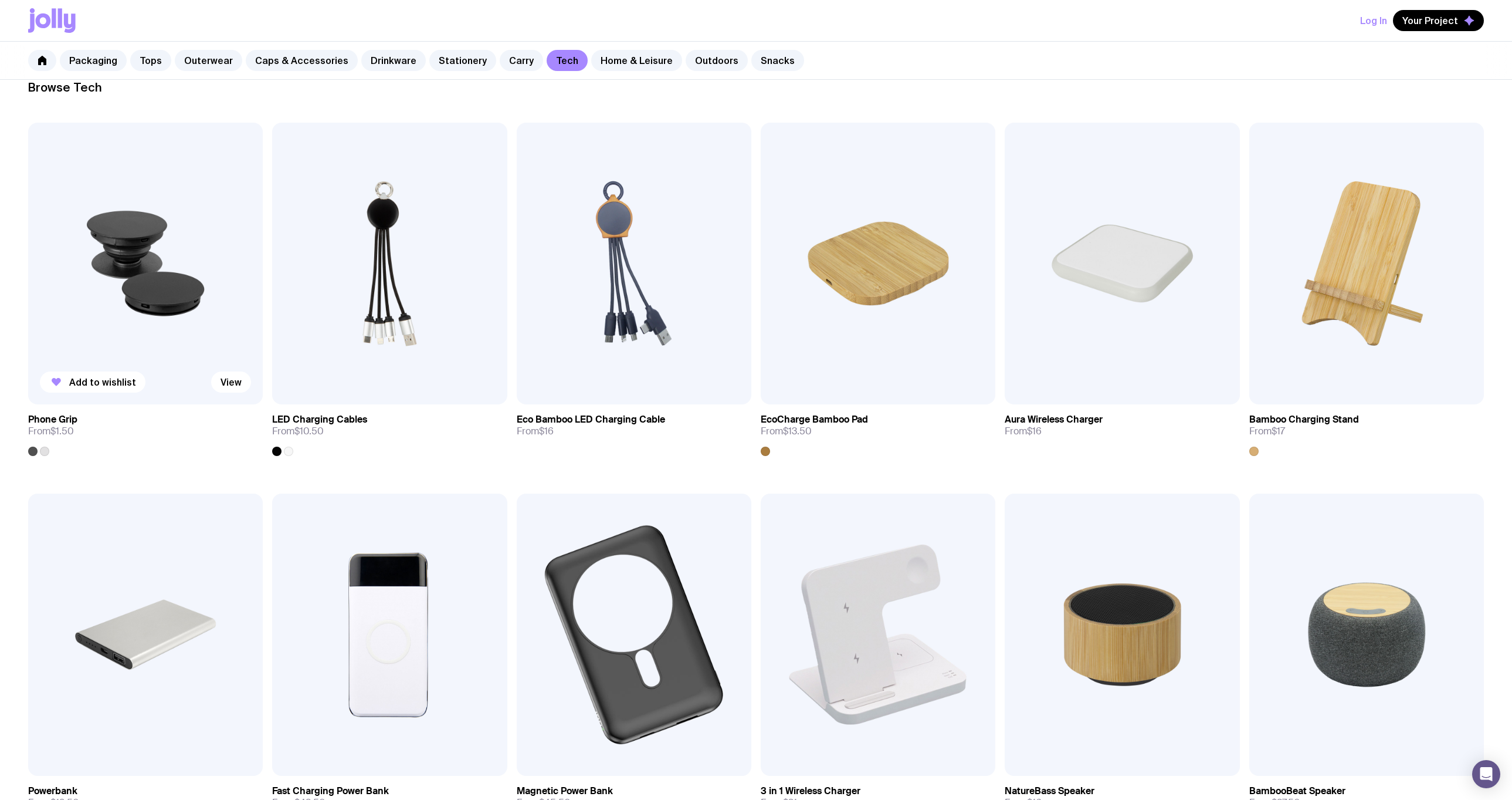
scroll to position [176, 0]
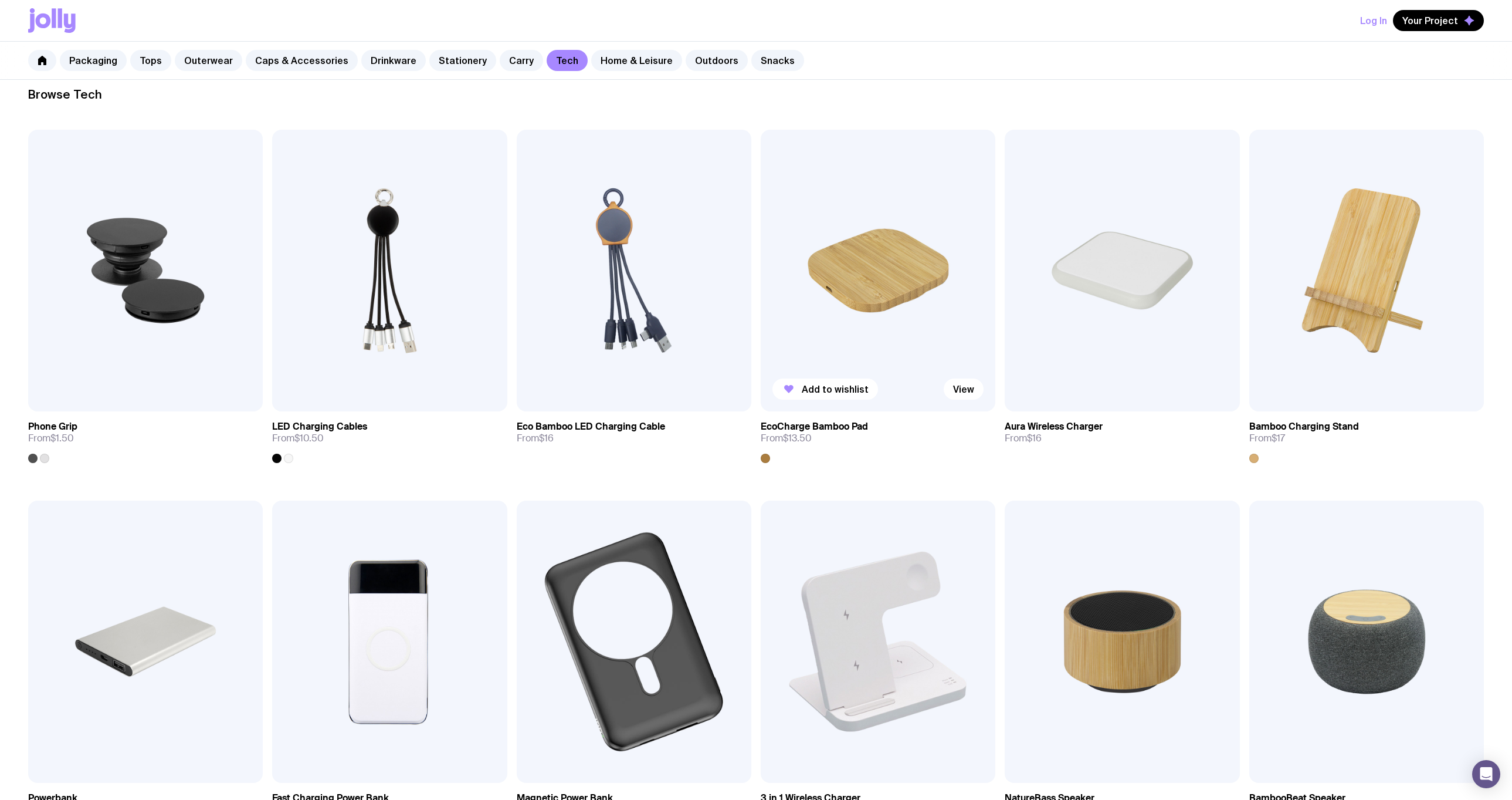
click at [862, 305] on img at bounding box center [878, 270] width 234 height 282
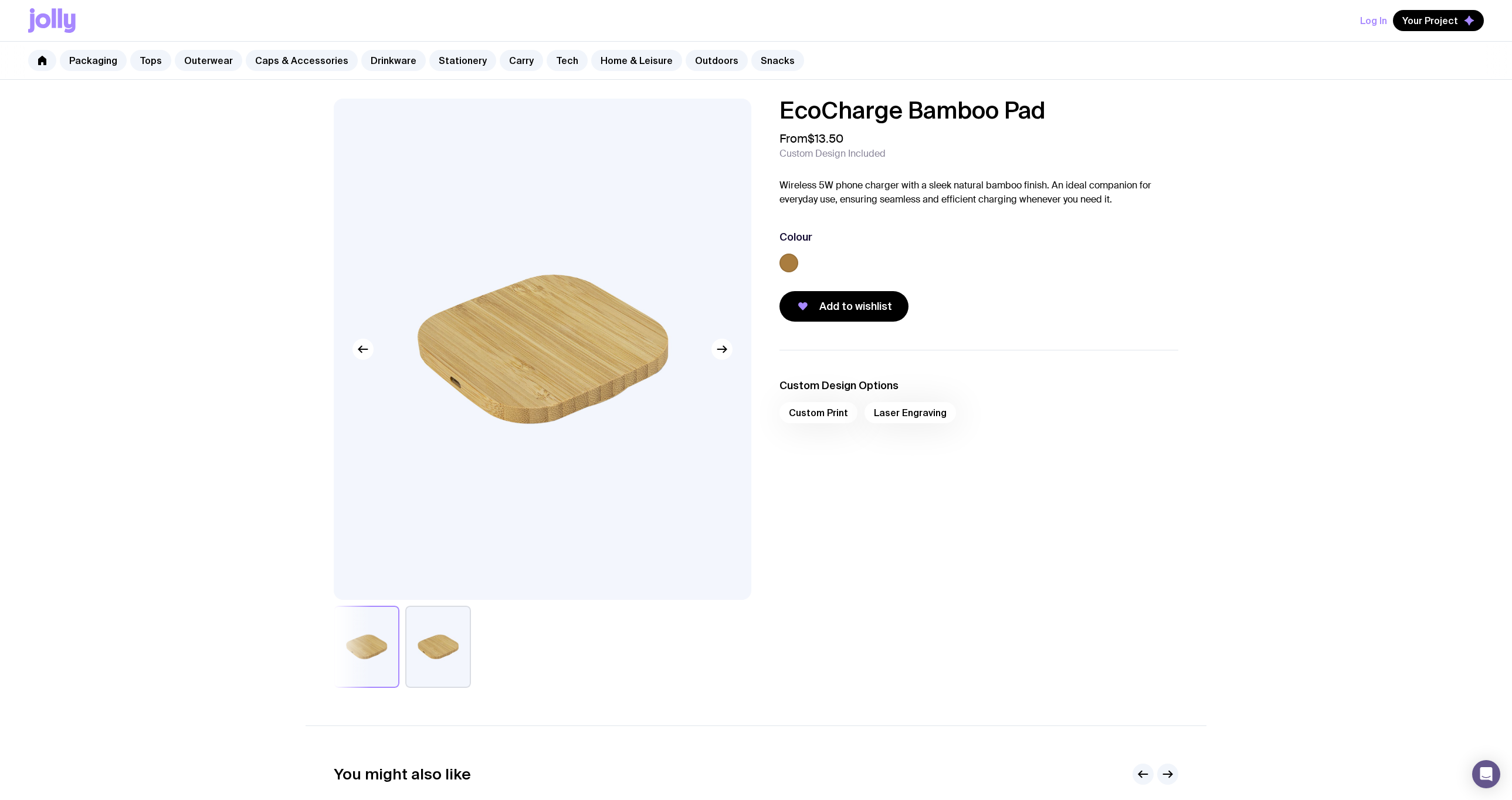
click at [452, 665] on button "button" at bounding box center [438, 646] width 66 height 82
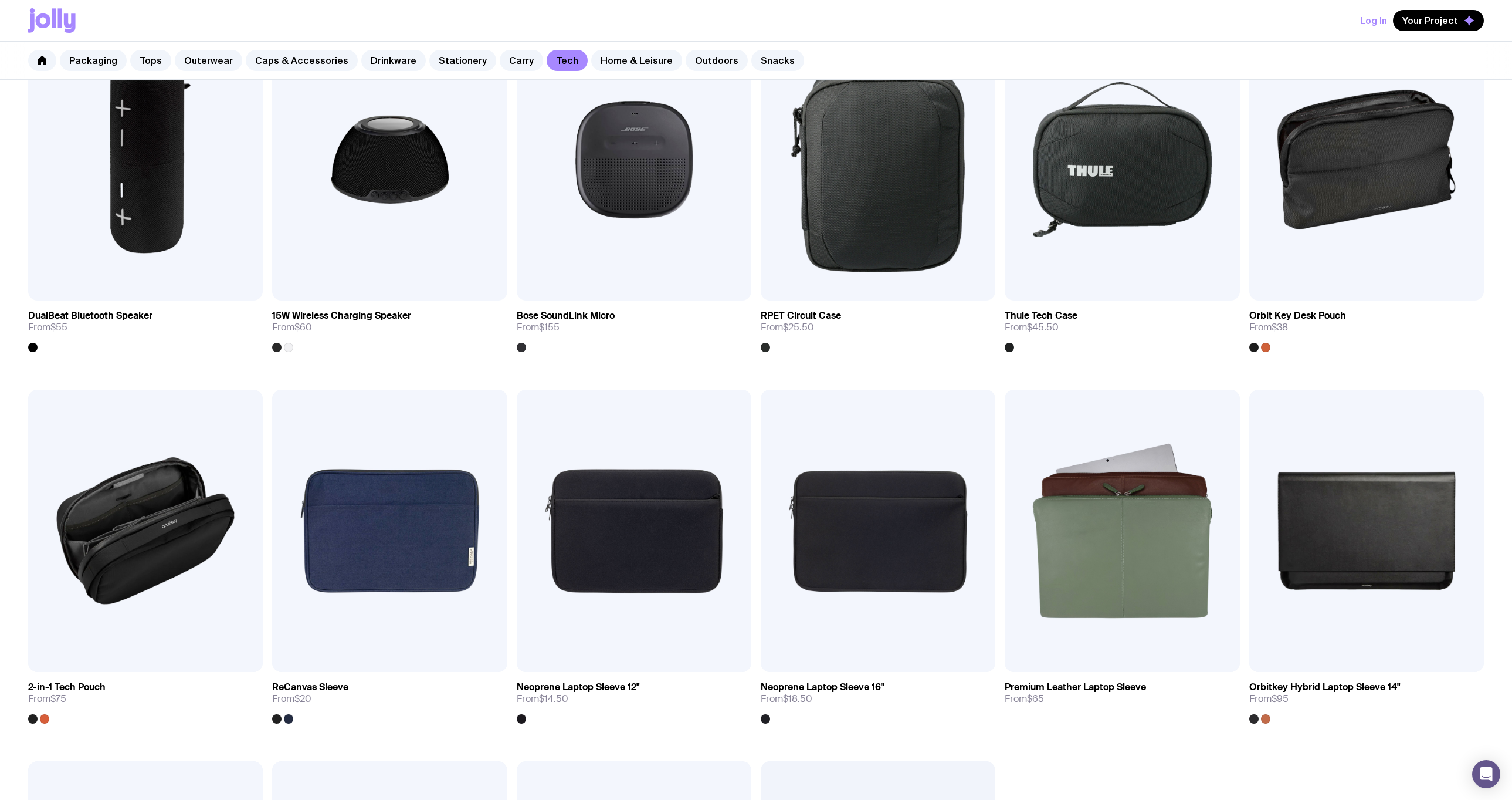
scroll to position [704, 0]
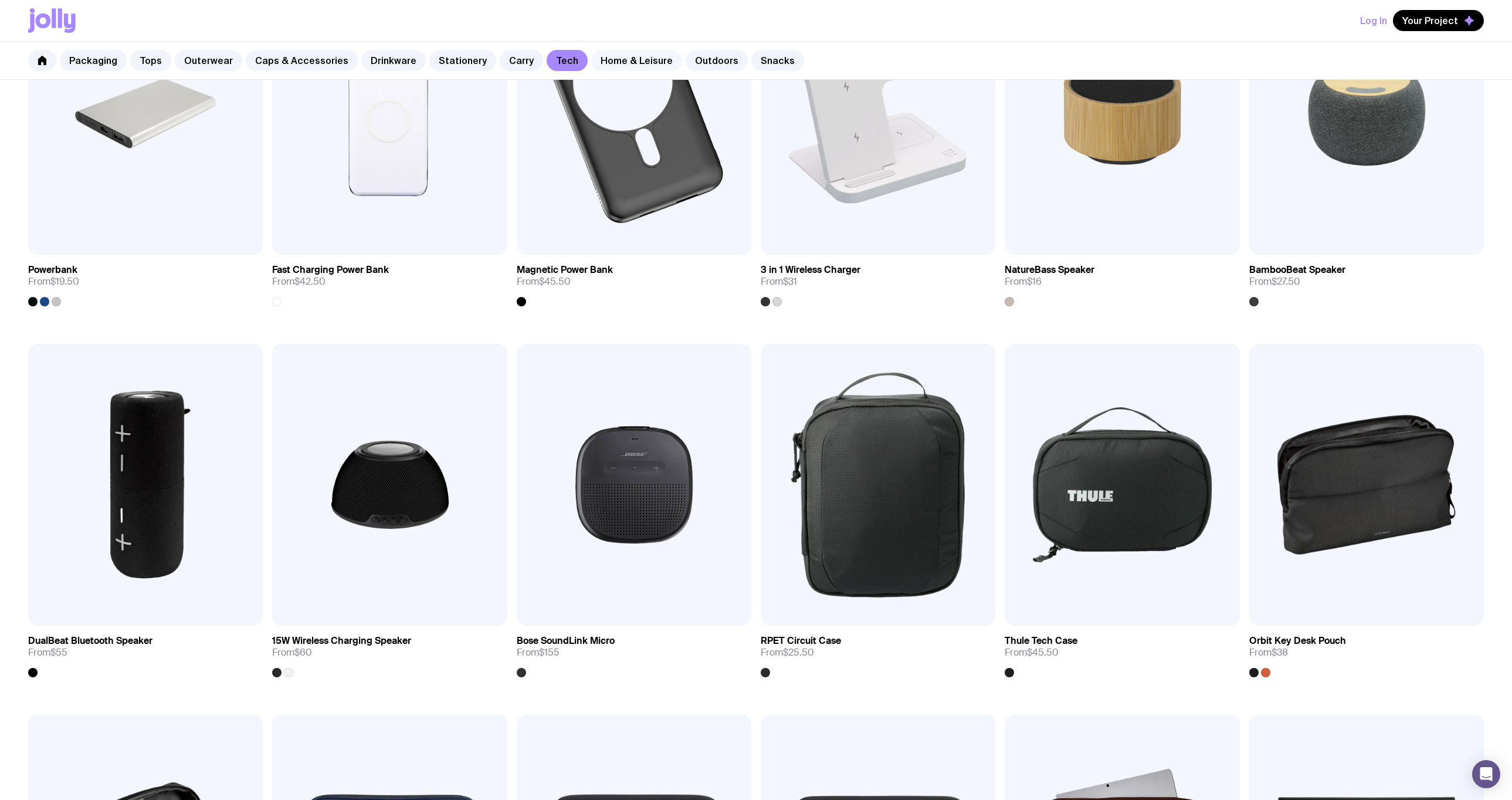
click at [637, 63] on link "Home & Leisure" at bounding box center [637, 61] width 91 height 21
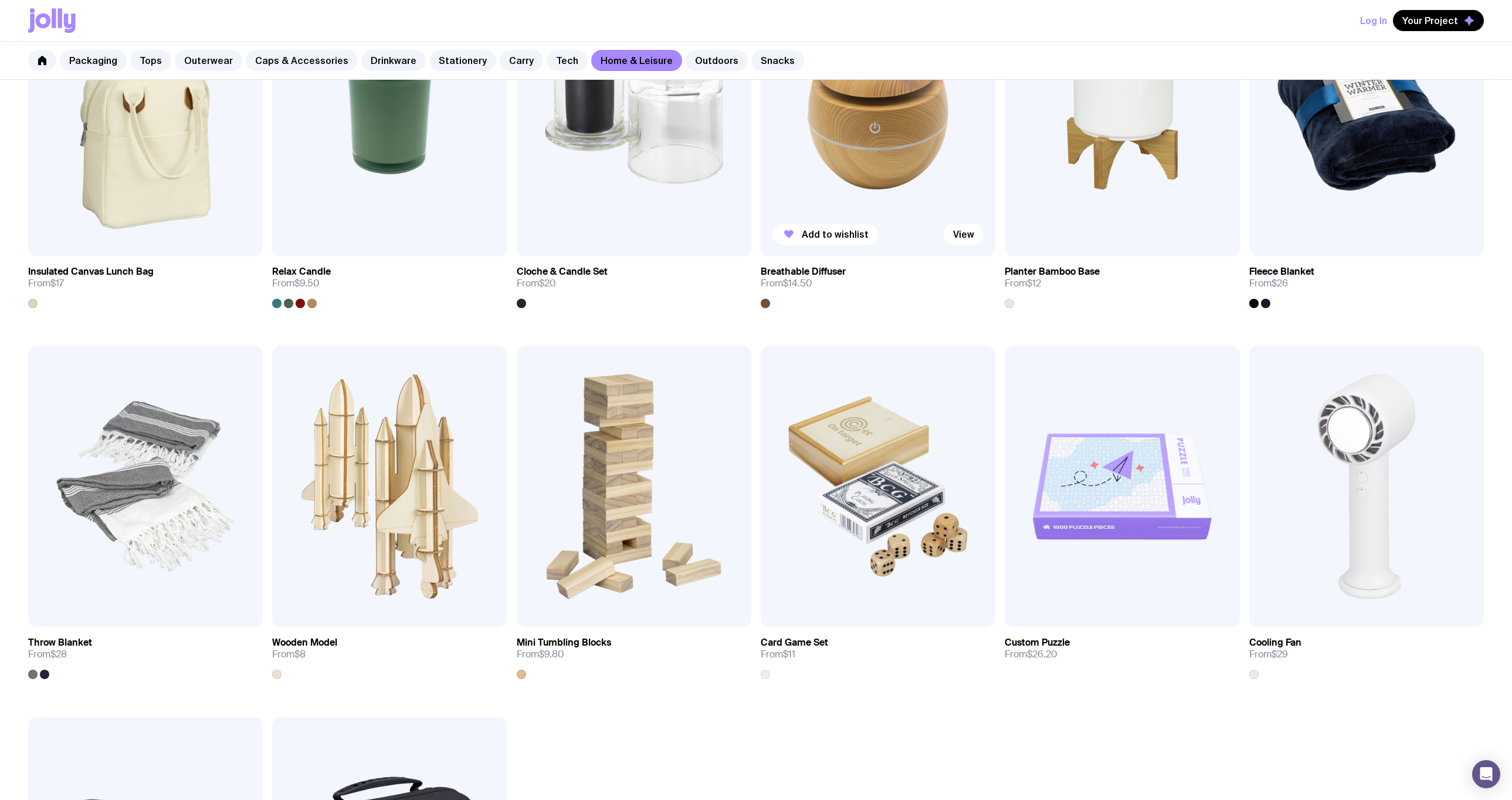
scroll to position [1408, 0]
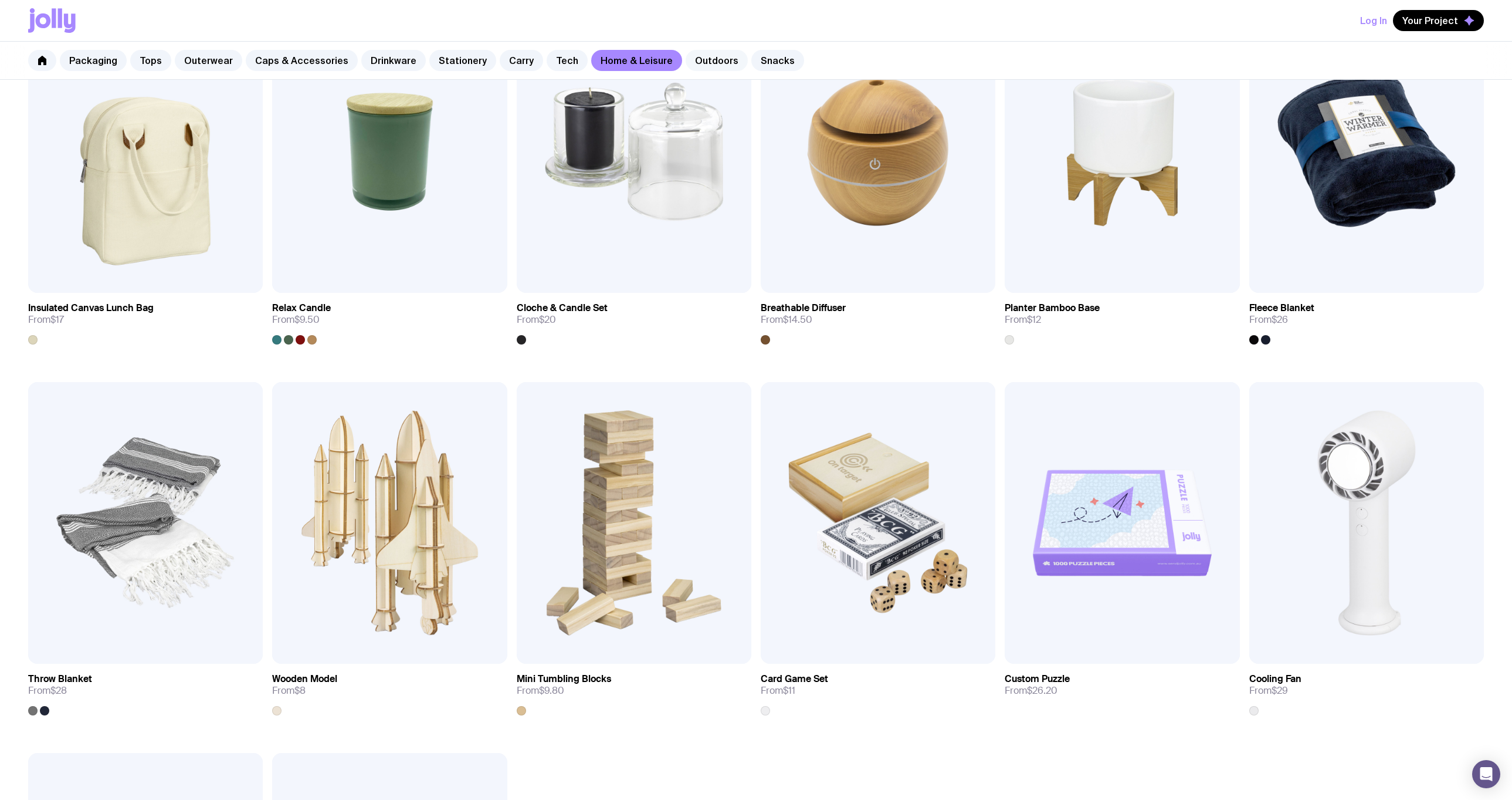
click at [686, 64] on link "Outdoors" at bounding box center [717, 61] width 62 height 21
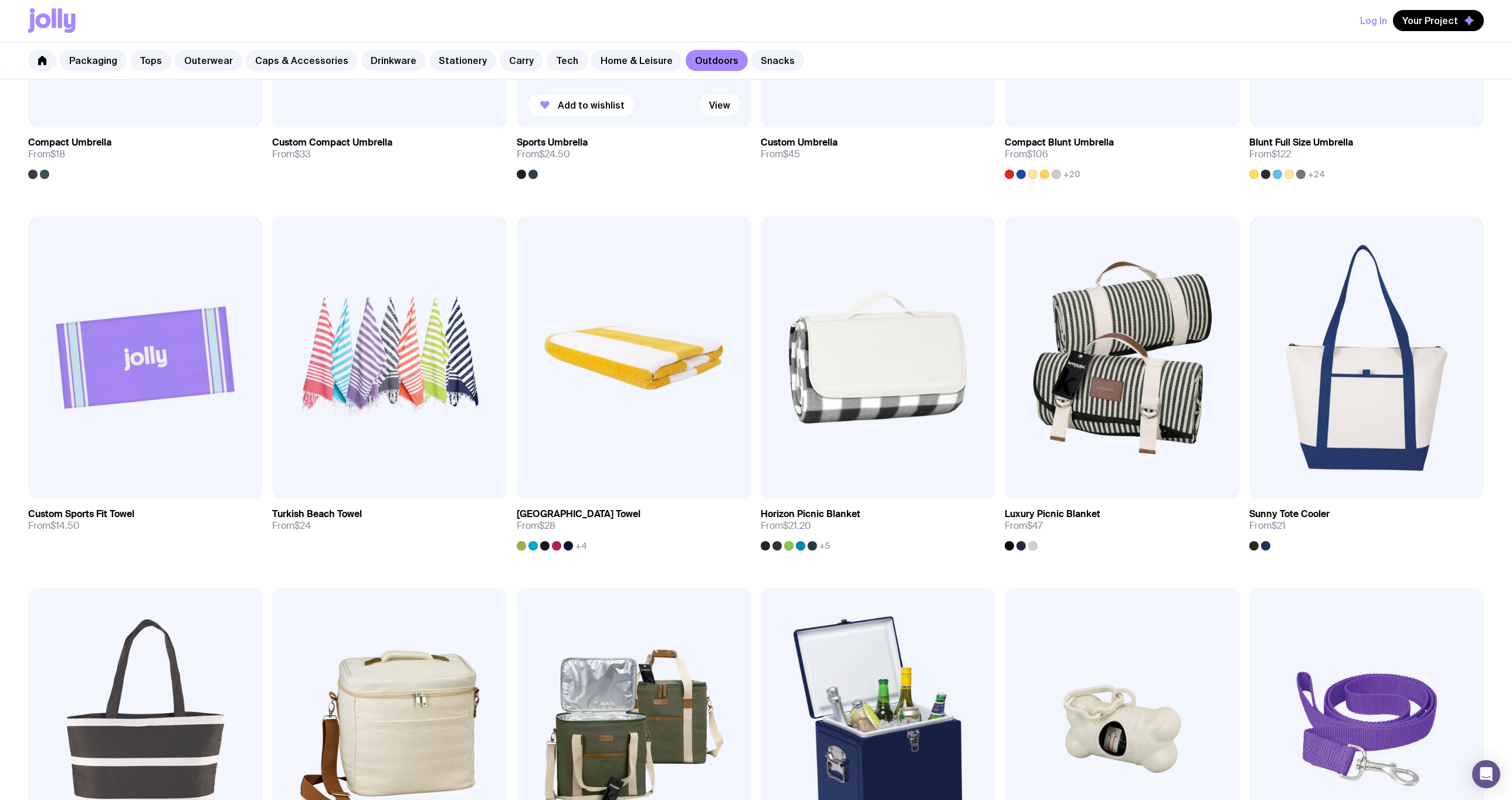
scroll to position [410, 0]
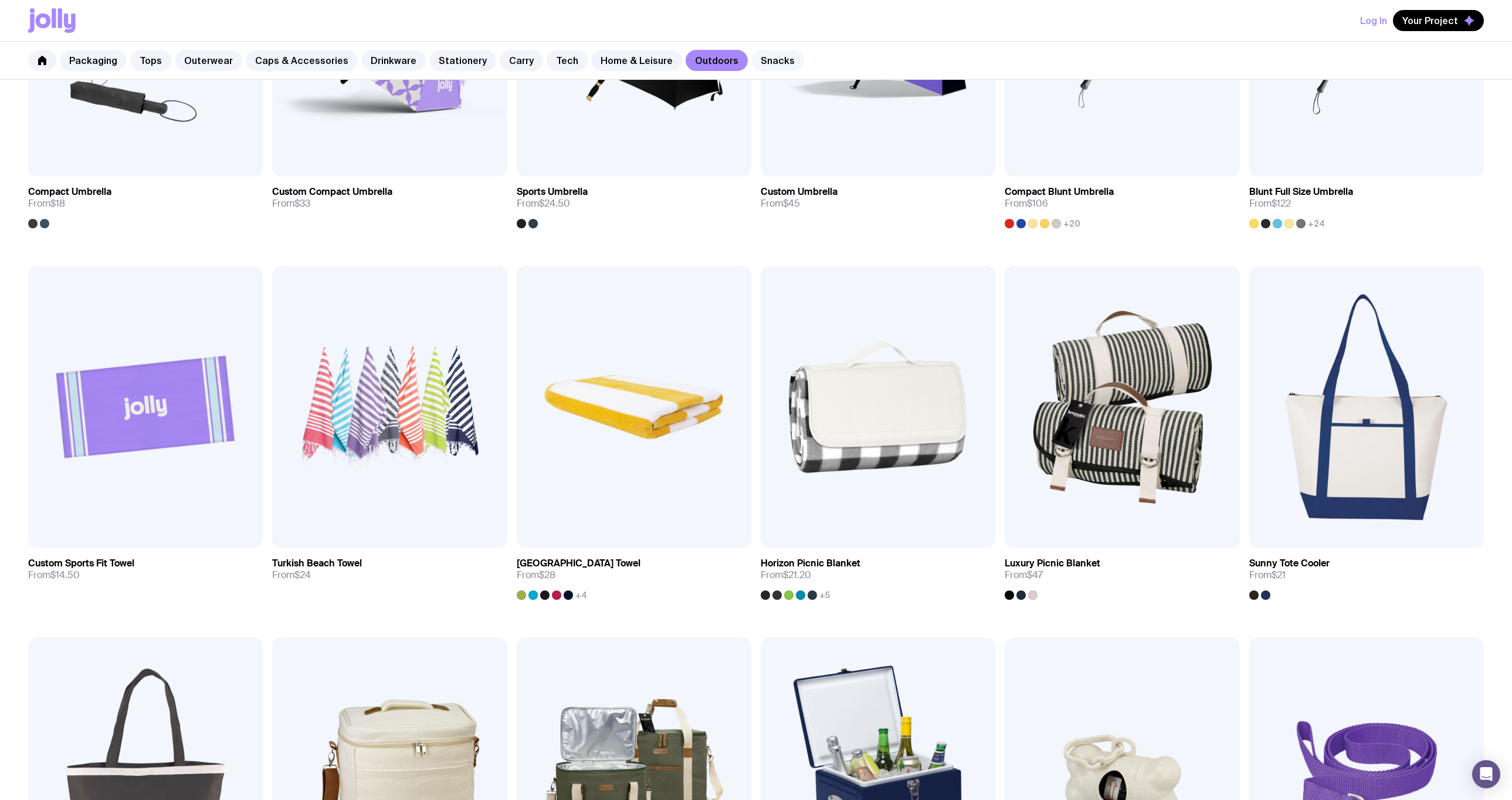
click at [751, 61] on link "Snacks" at bounding box center [778, 61] width 53 height 21
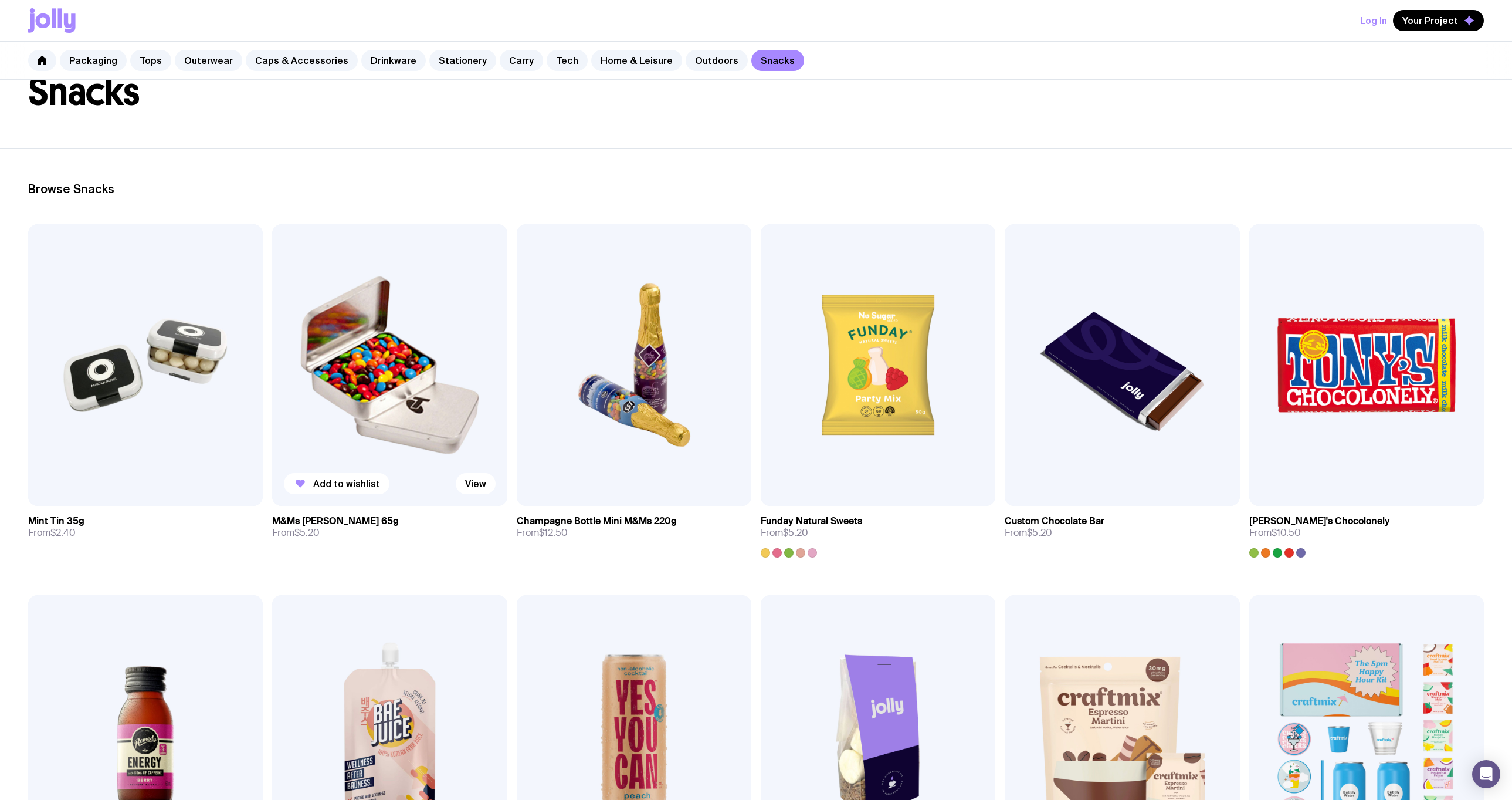
scroll to position [59, 0]
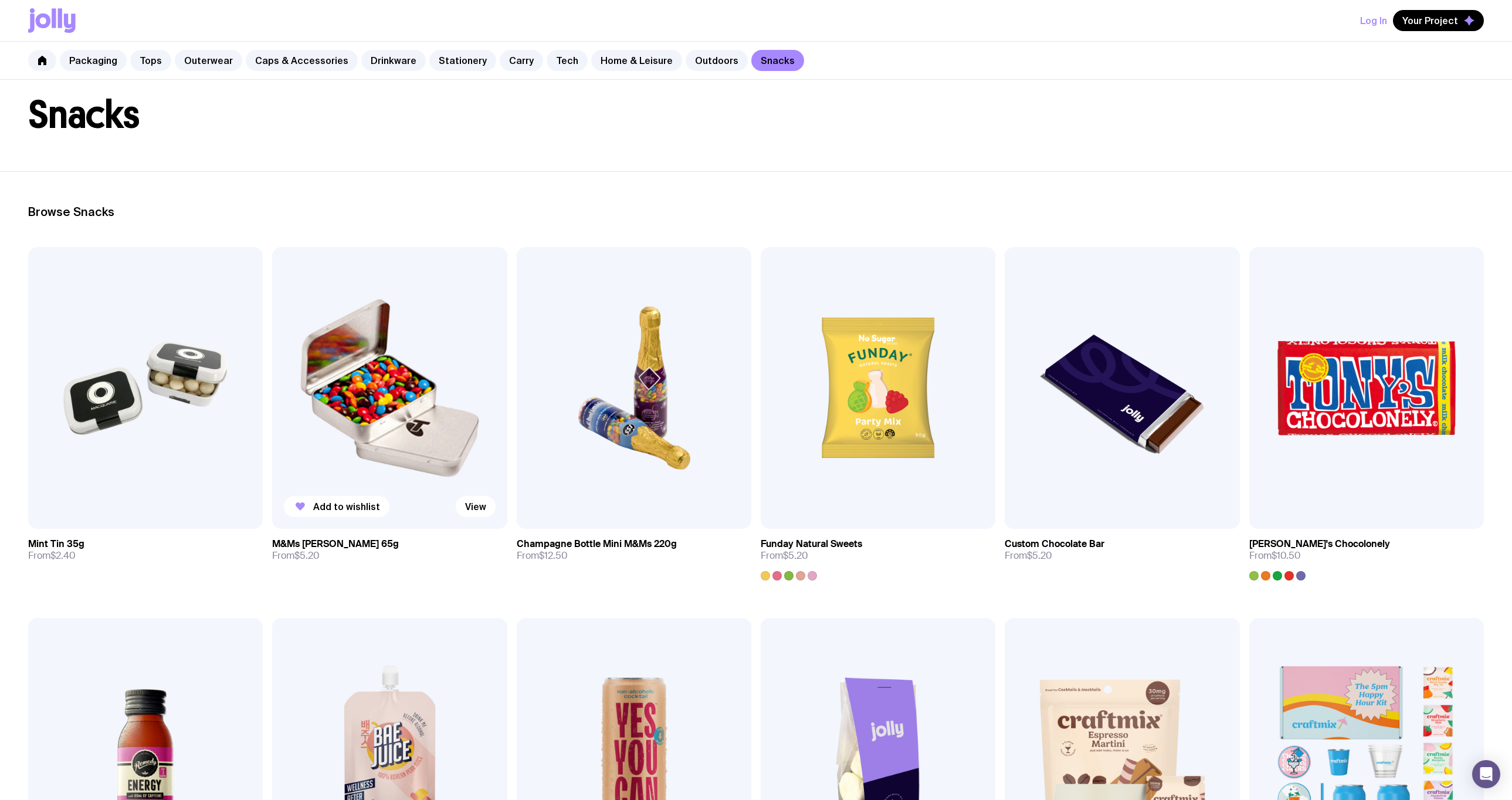
click at [334, 413] on img at bounding box center [390, 388] width 234 height 282
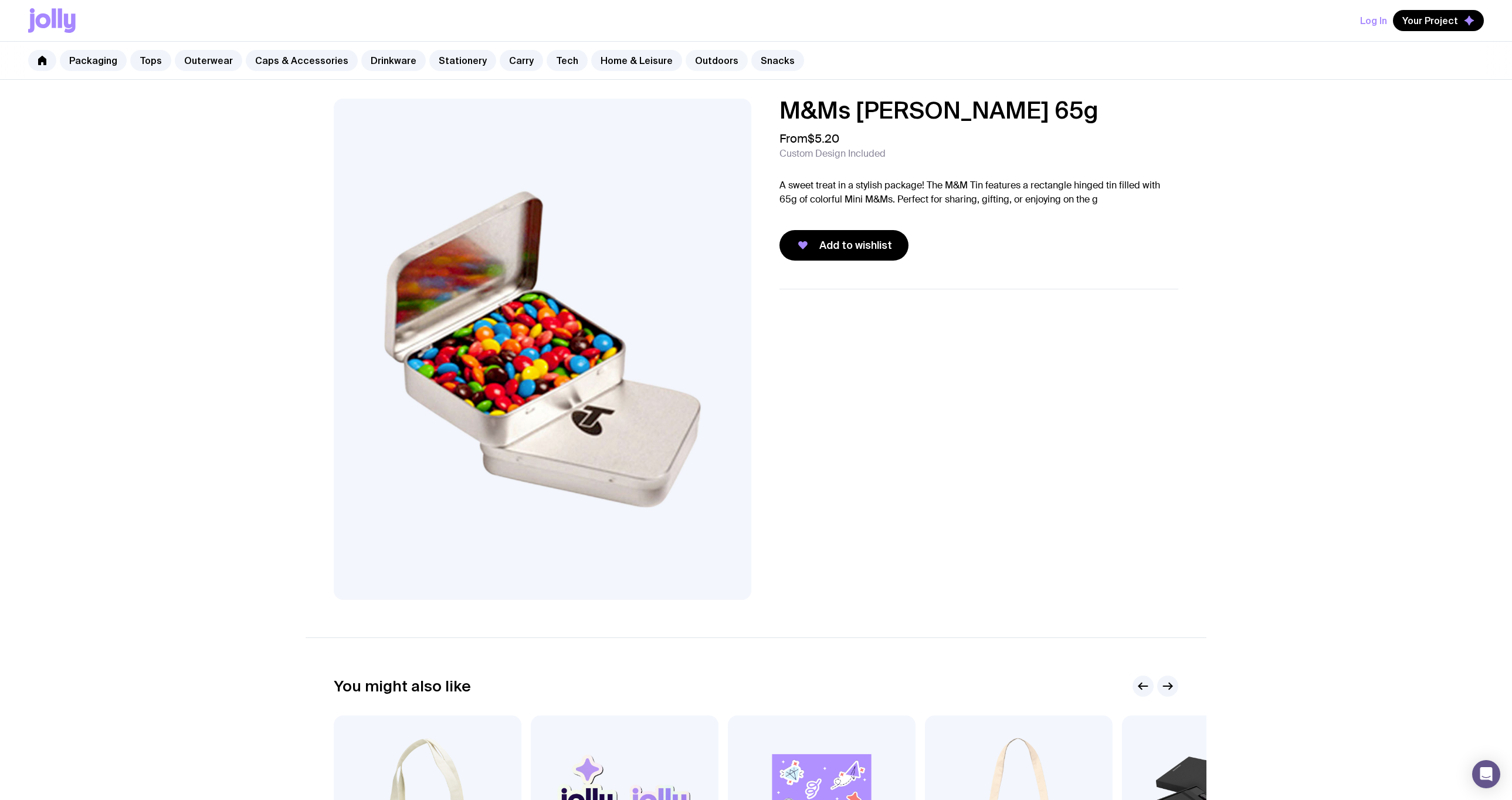
click at [688, 60] on link "Outdoors" at bounding box center [717, 61] width 62 height 21
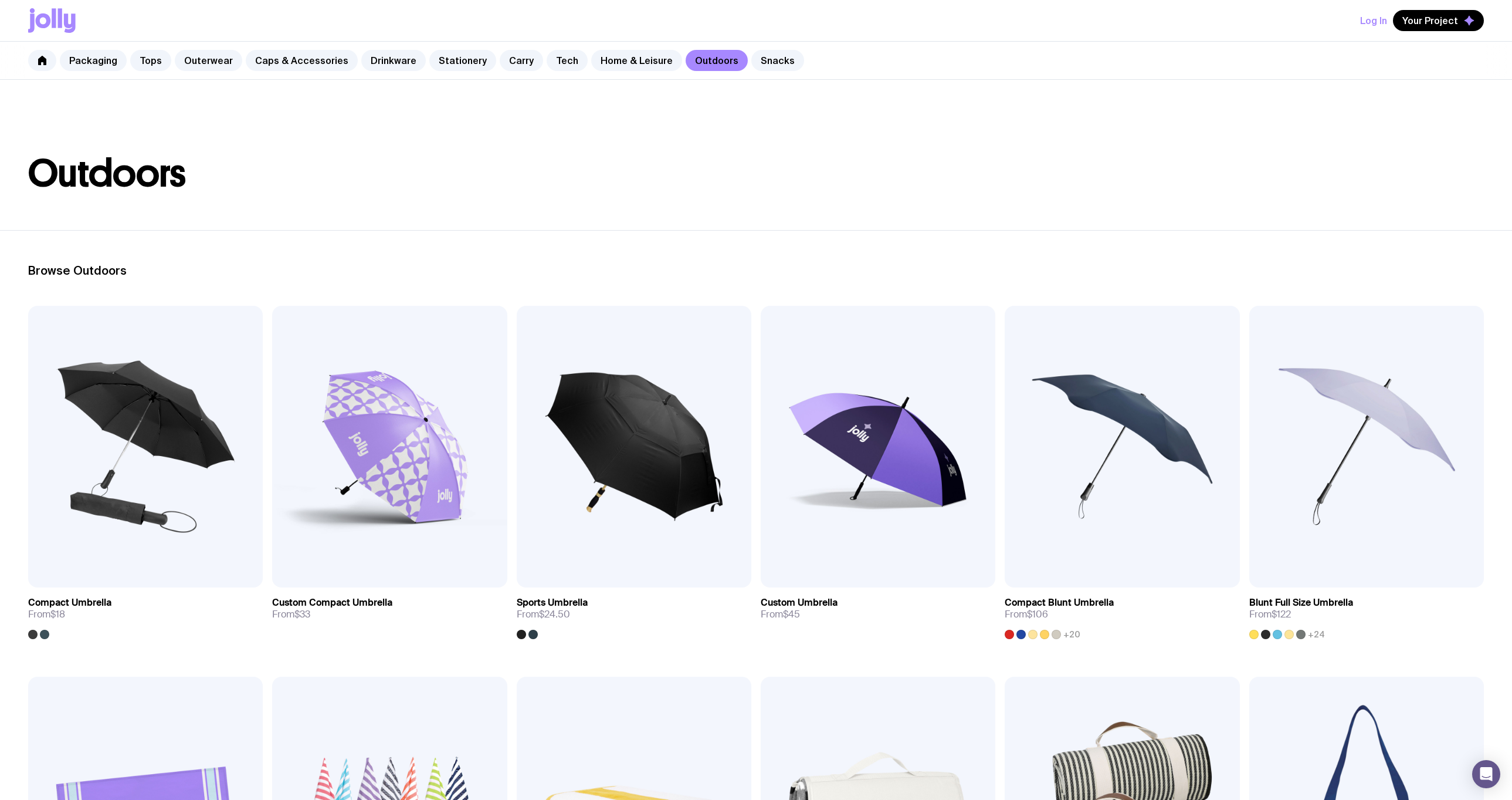
click at [32, 24] on icon at bounding box center [32, 23] width 6 height 19
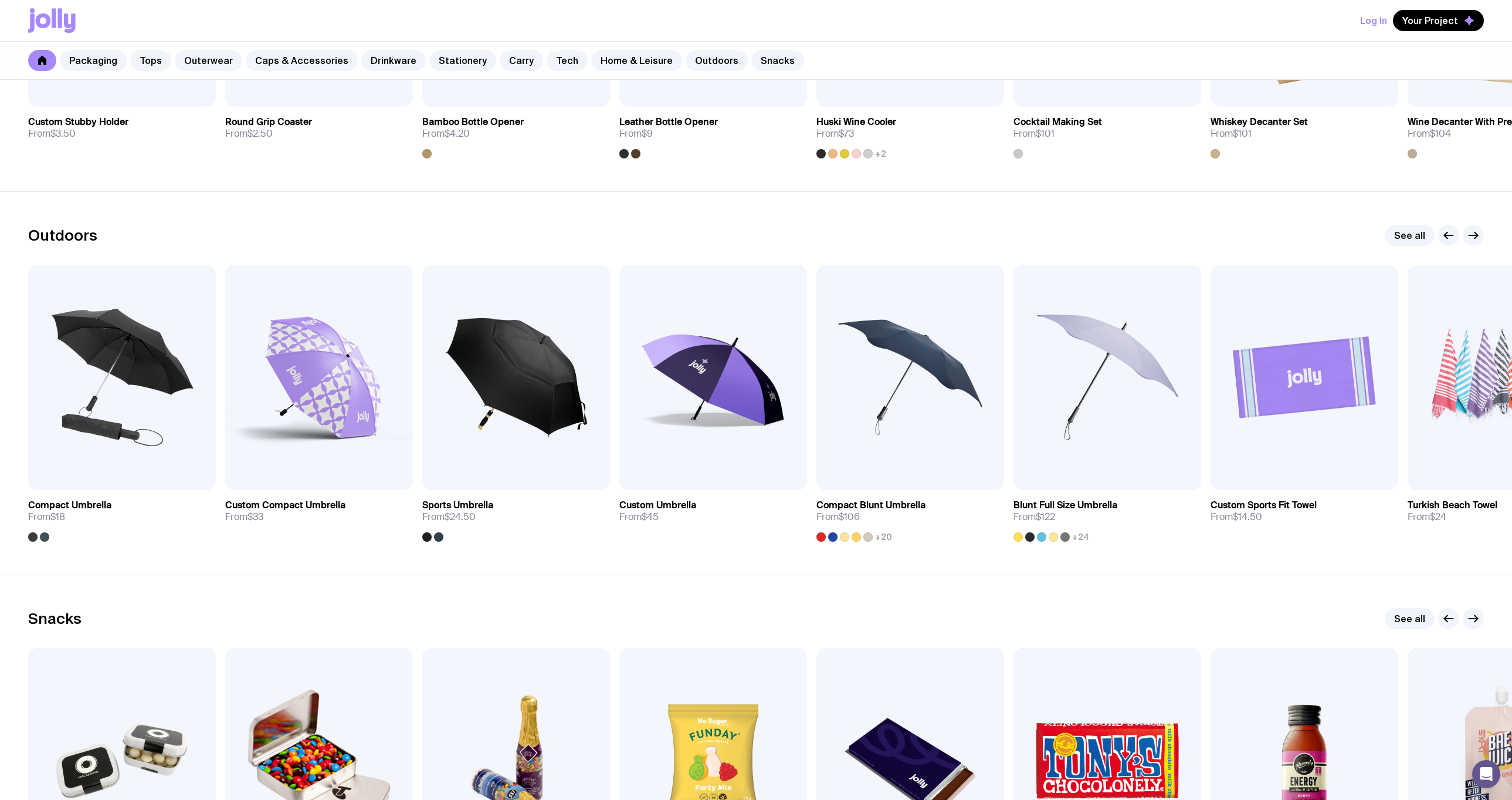
scroll to position [3783, 0]
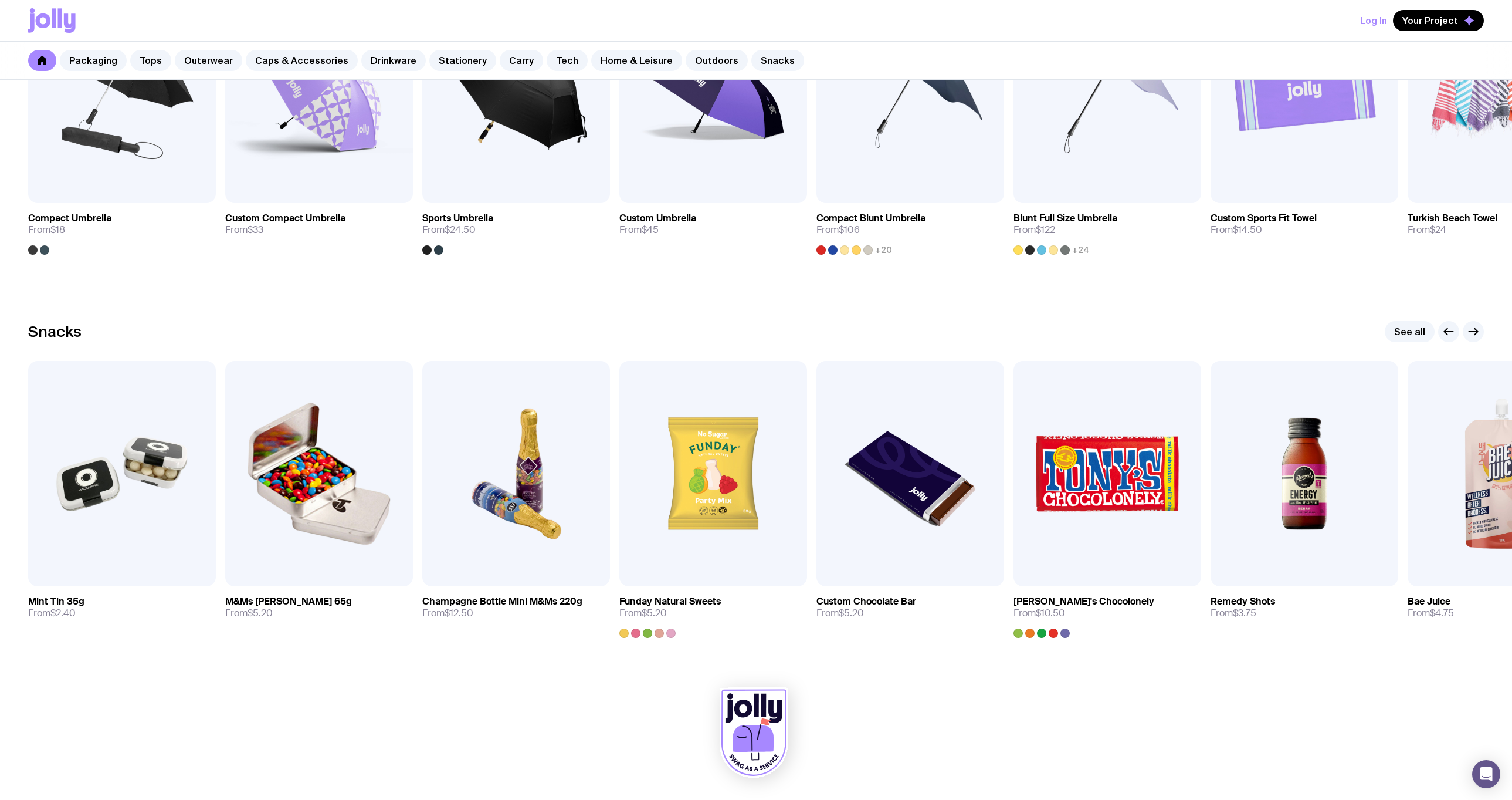
click at [741, 728] on icon at bounding box center [753, 738] width 41 height 27
